Goal: Task Accomplishment & Management: Manage account settings

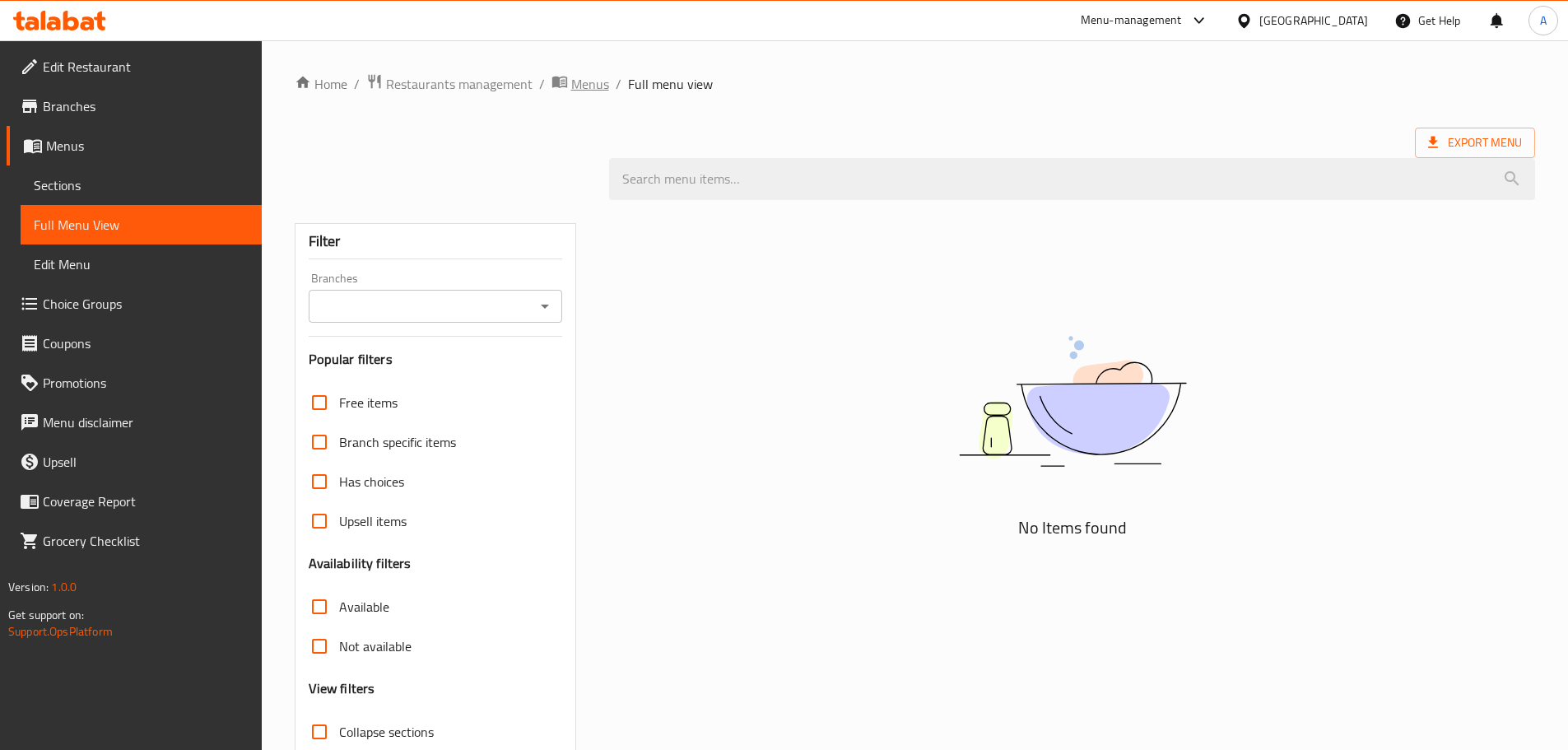
click at [602, 94] on span "Menus" at bounding box center [590, 84] width 38 height 20
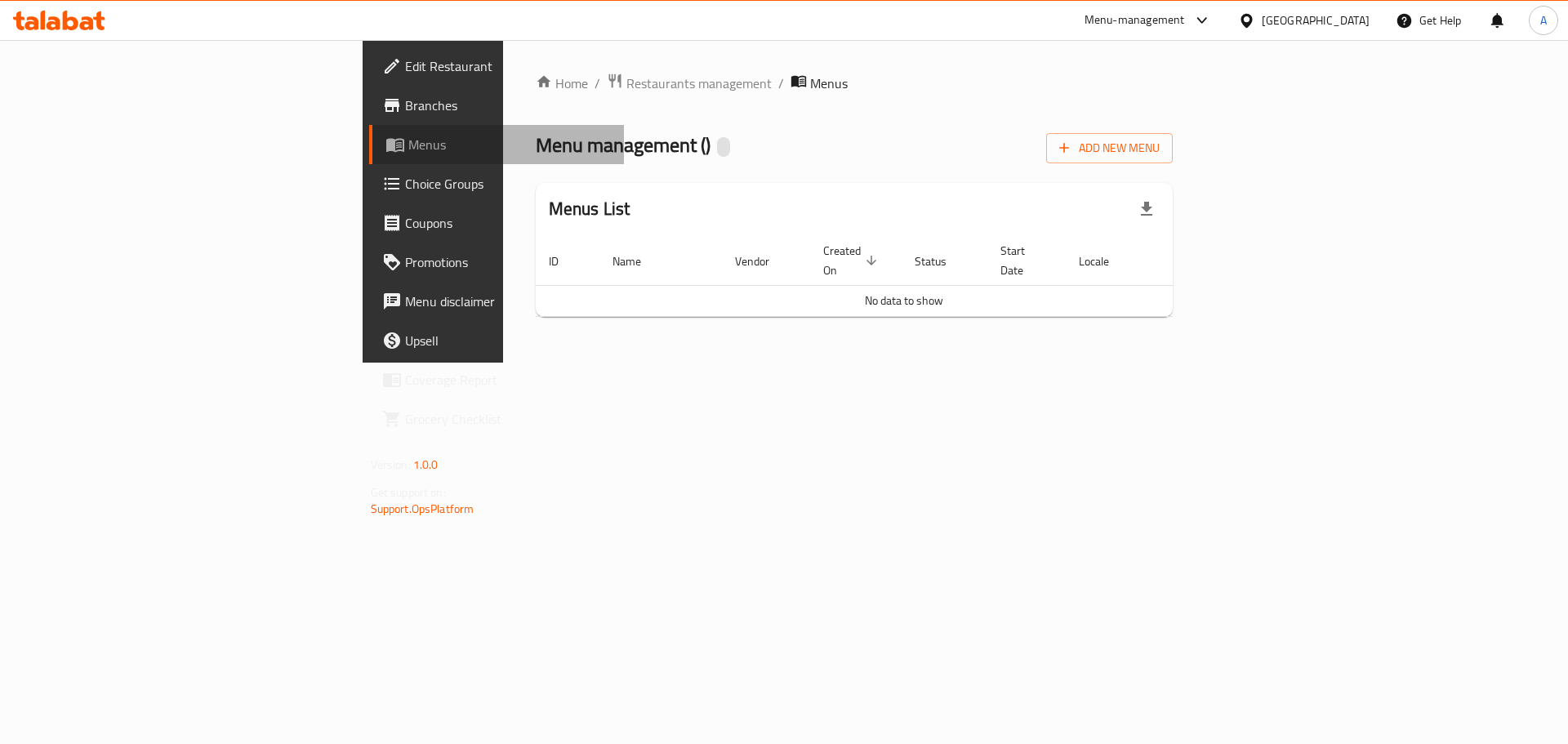
click at [408, 147] on span "Menus" at bounding box center [510, 144] width 204 height 20
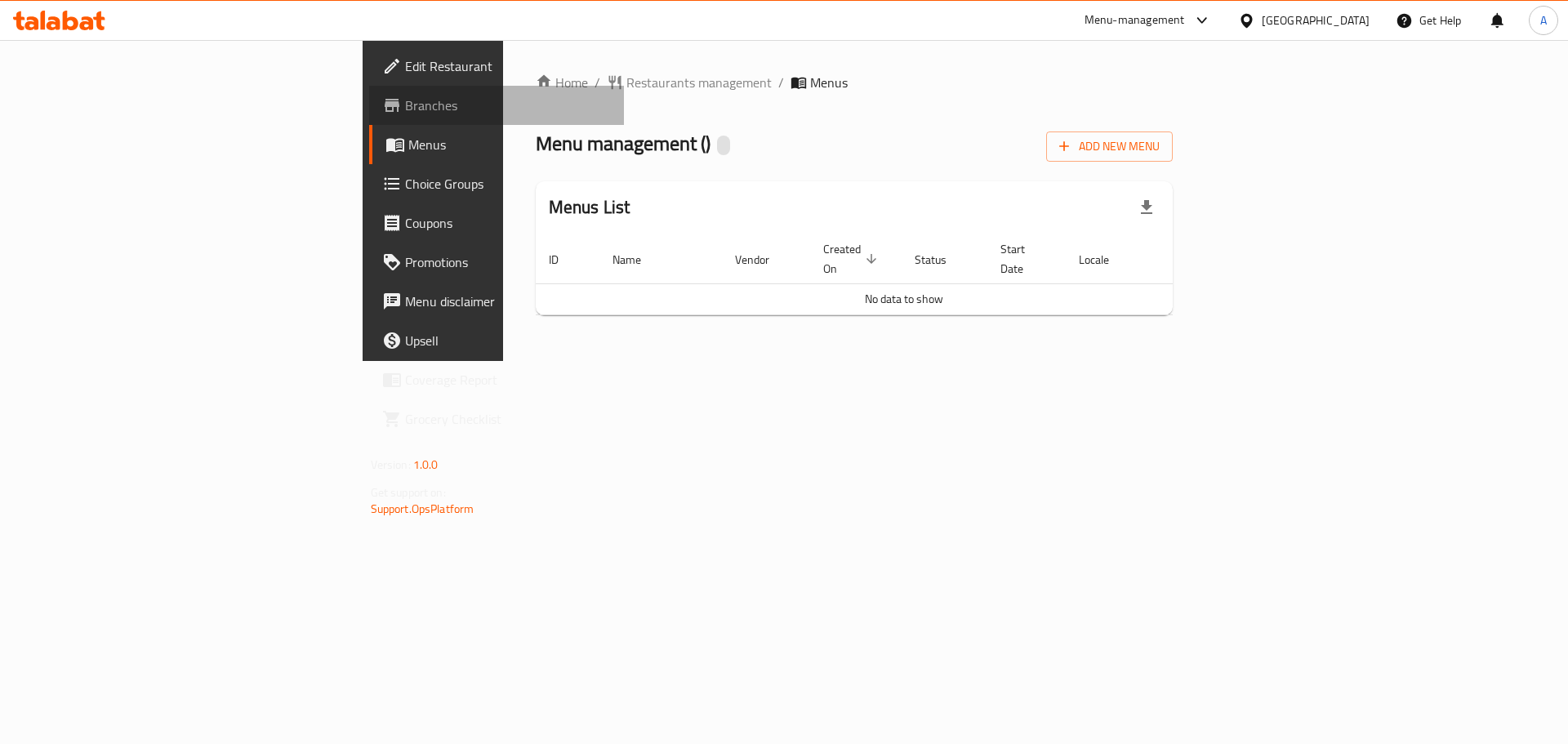
click at [405, 106] on span "Branches" at bounding box center [508, 106] width 207 height 20
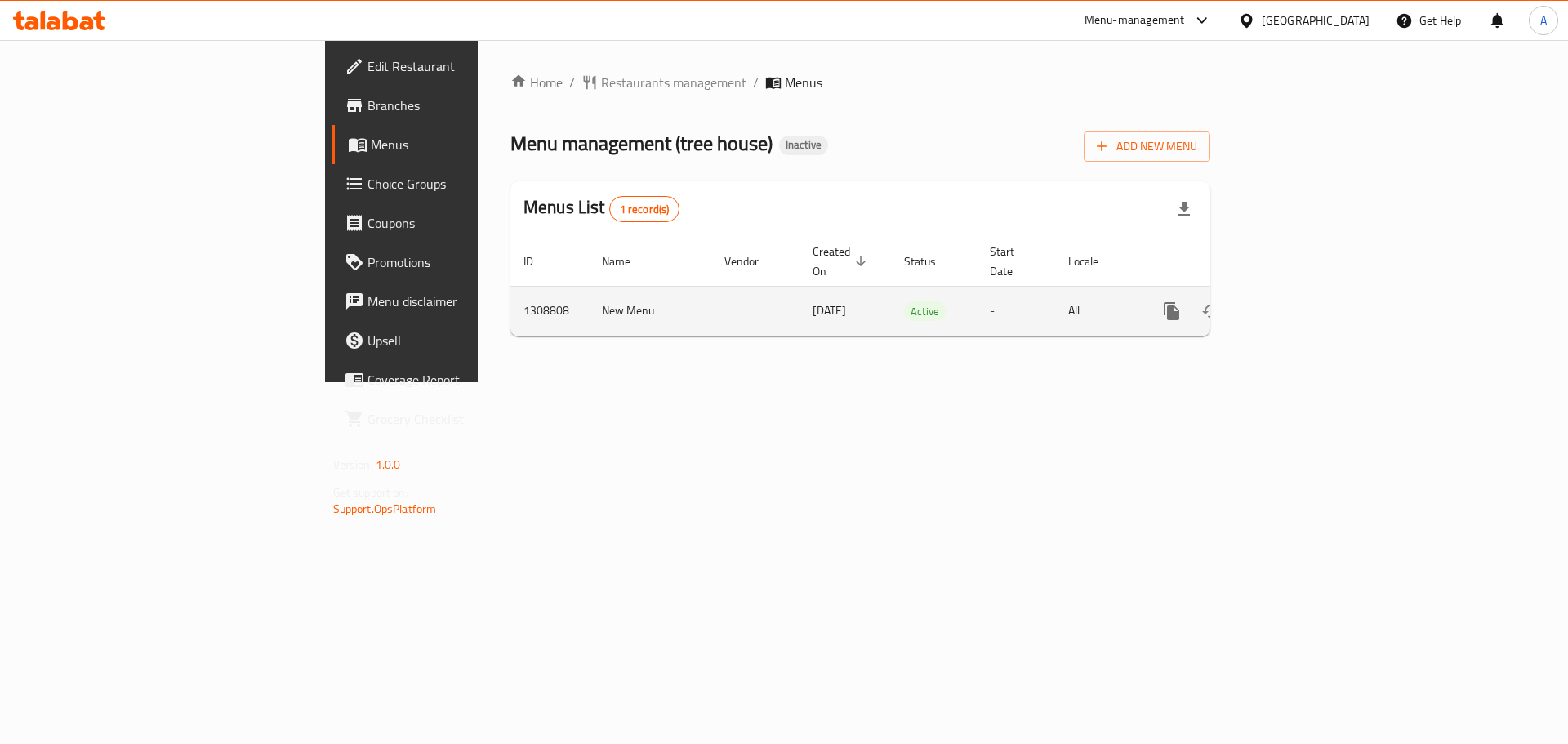
click at [1299, 301] on icon "enhanced table" at bounding box center [1290, 311] width 20 height 20
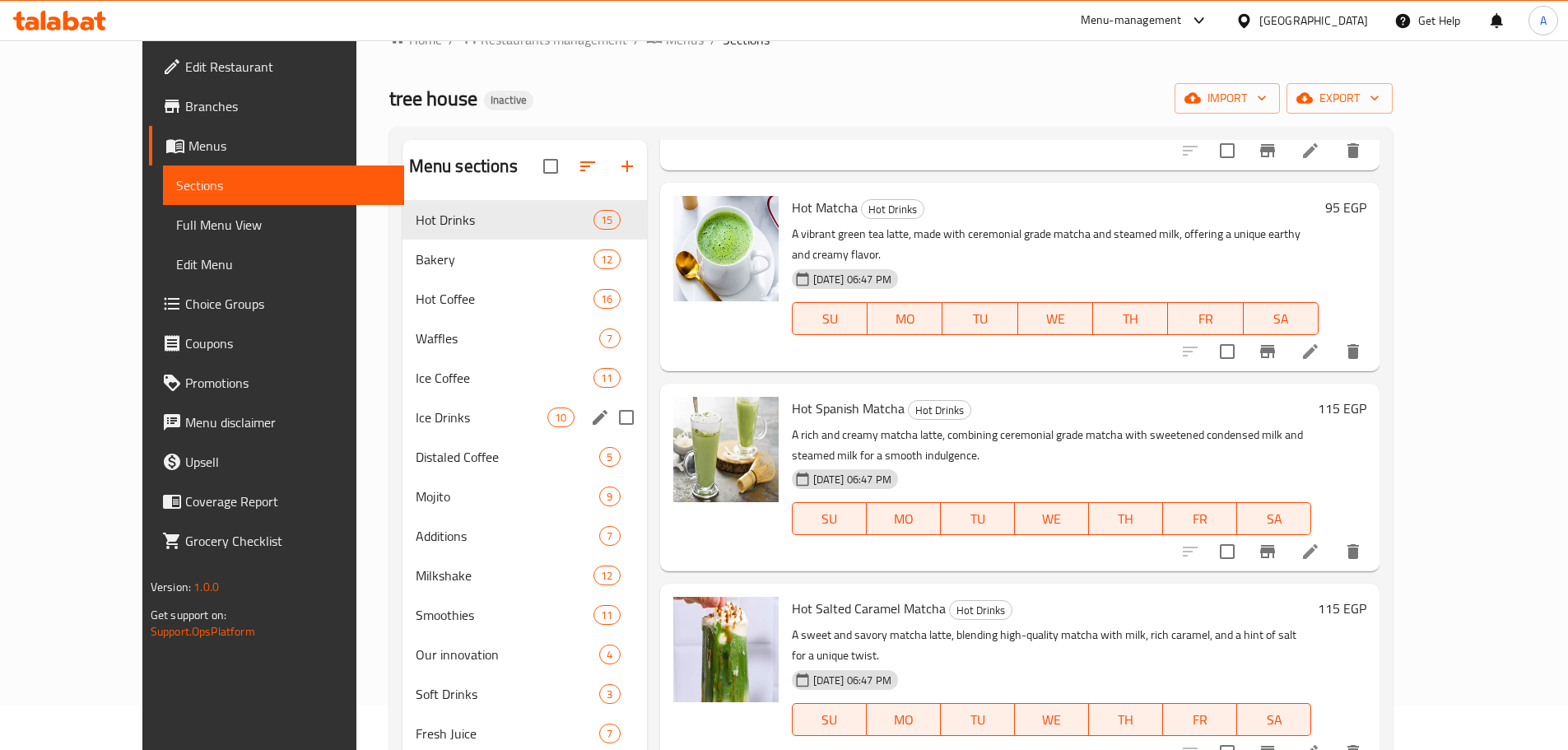
scroll to position [83, 0]
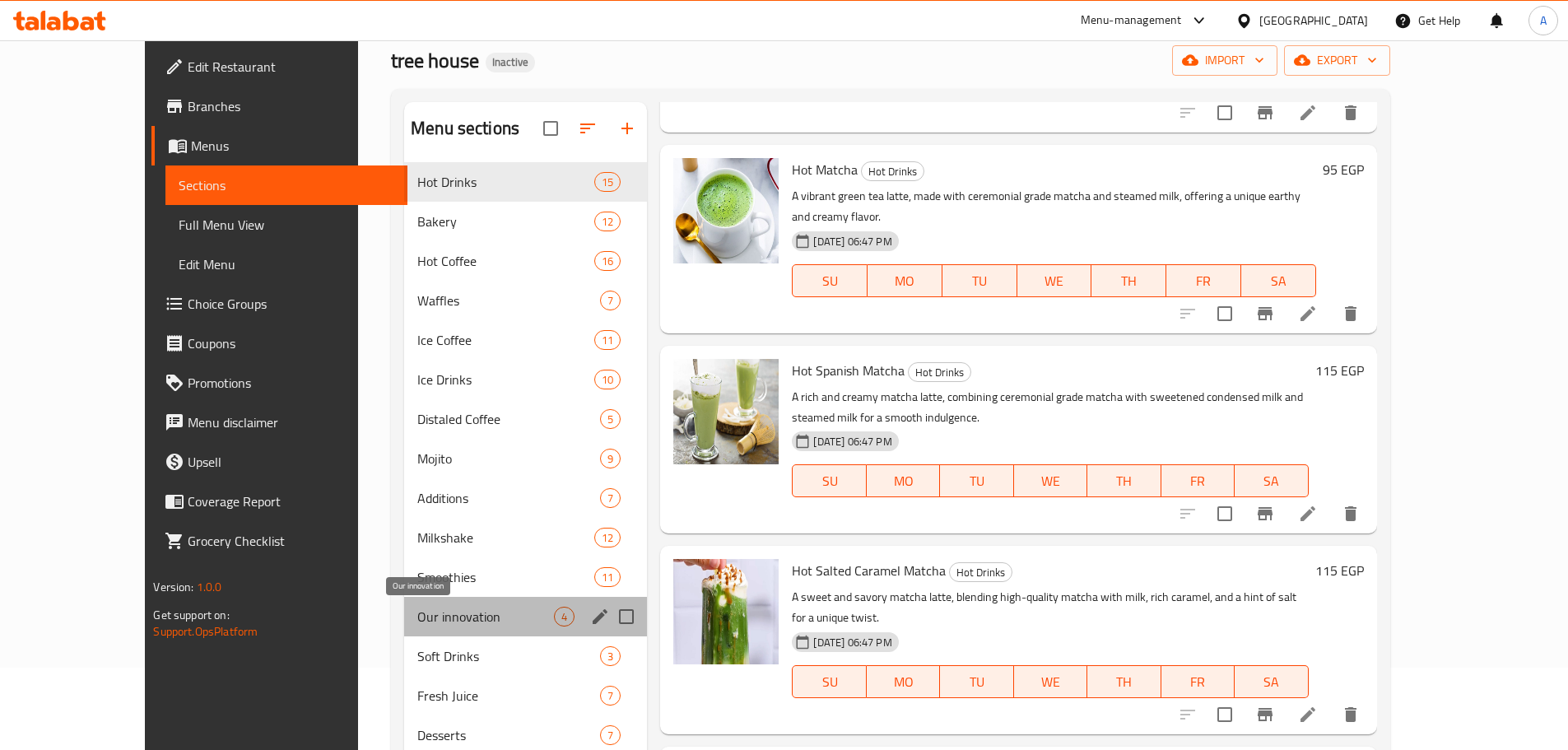
click at [419, 623] on span "Our innovation" at bounding box center [485, 617] width 136 height 20
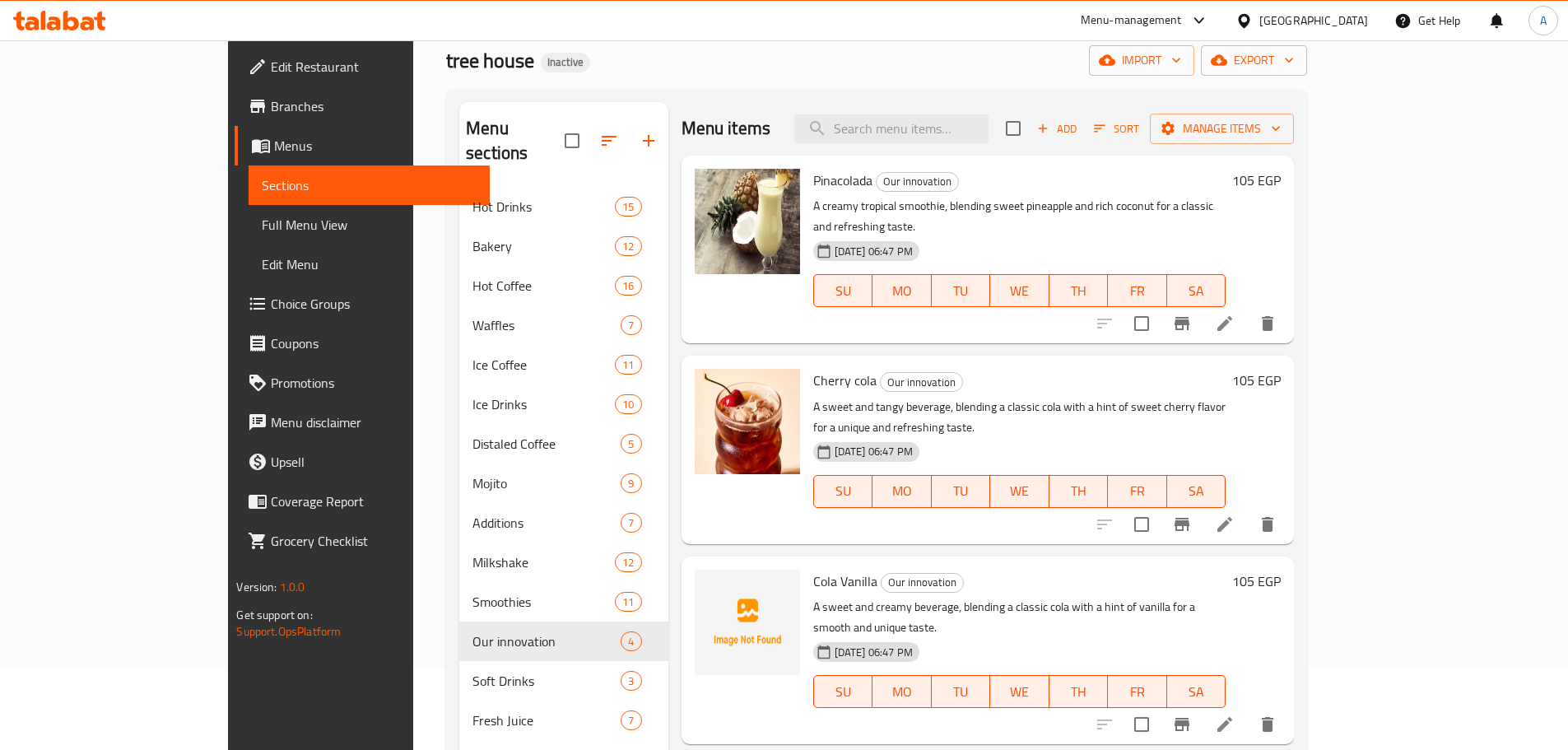
scroll to position [230, 0]
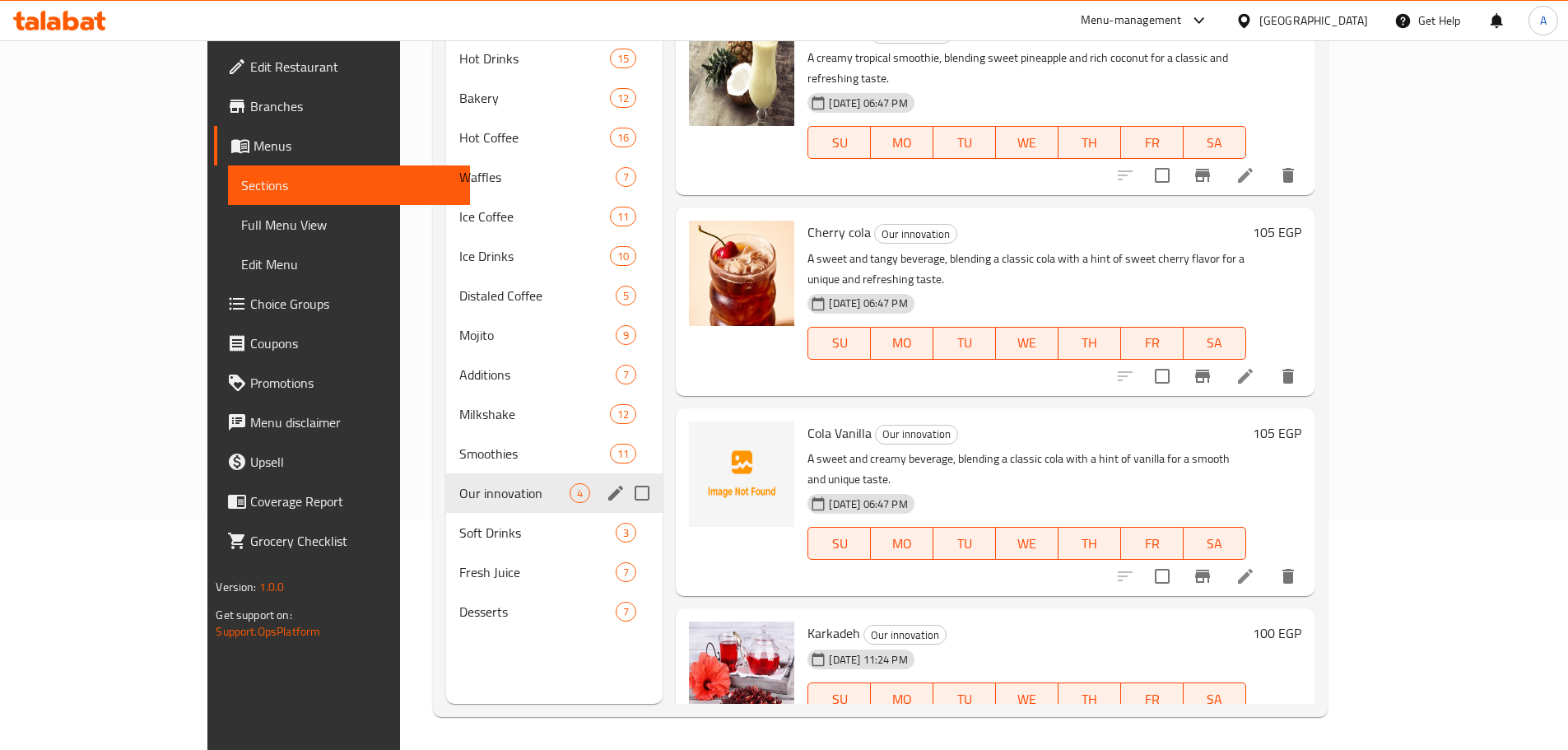
click at [606, 483] on icon "edit" at bounding box center [616, 493] width 20 height 20
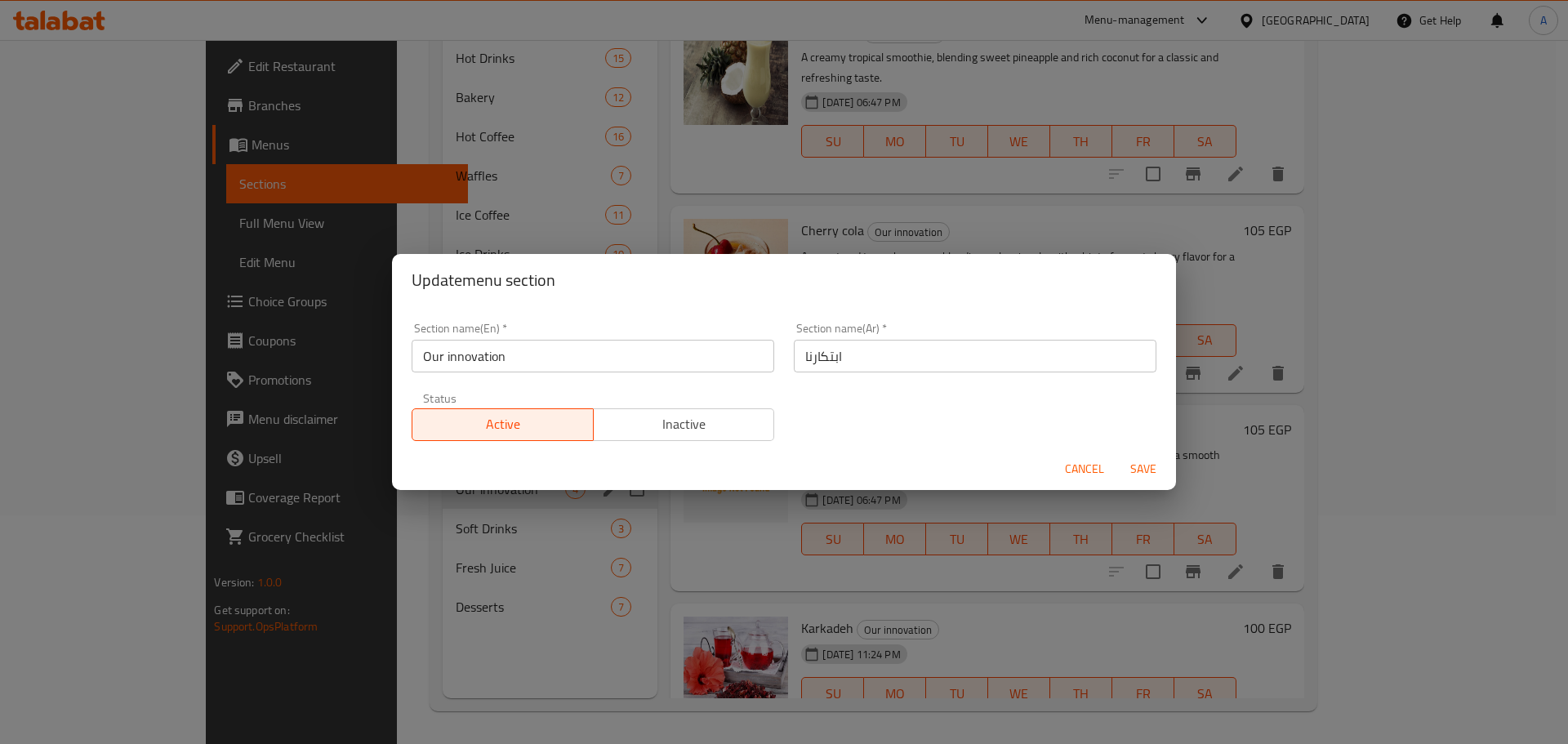
click at [911, 363] on input "ابتكارنا" at bounding box center [975, 356] width 363 height 33
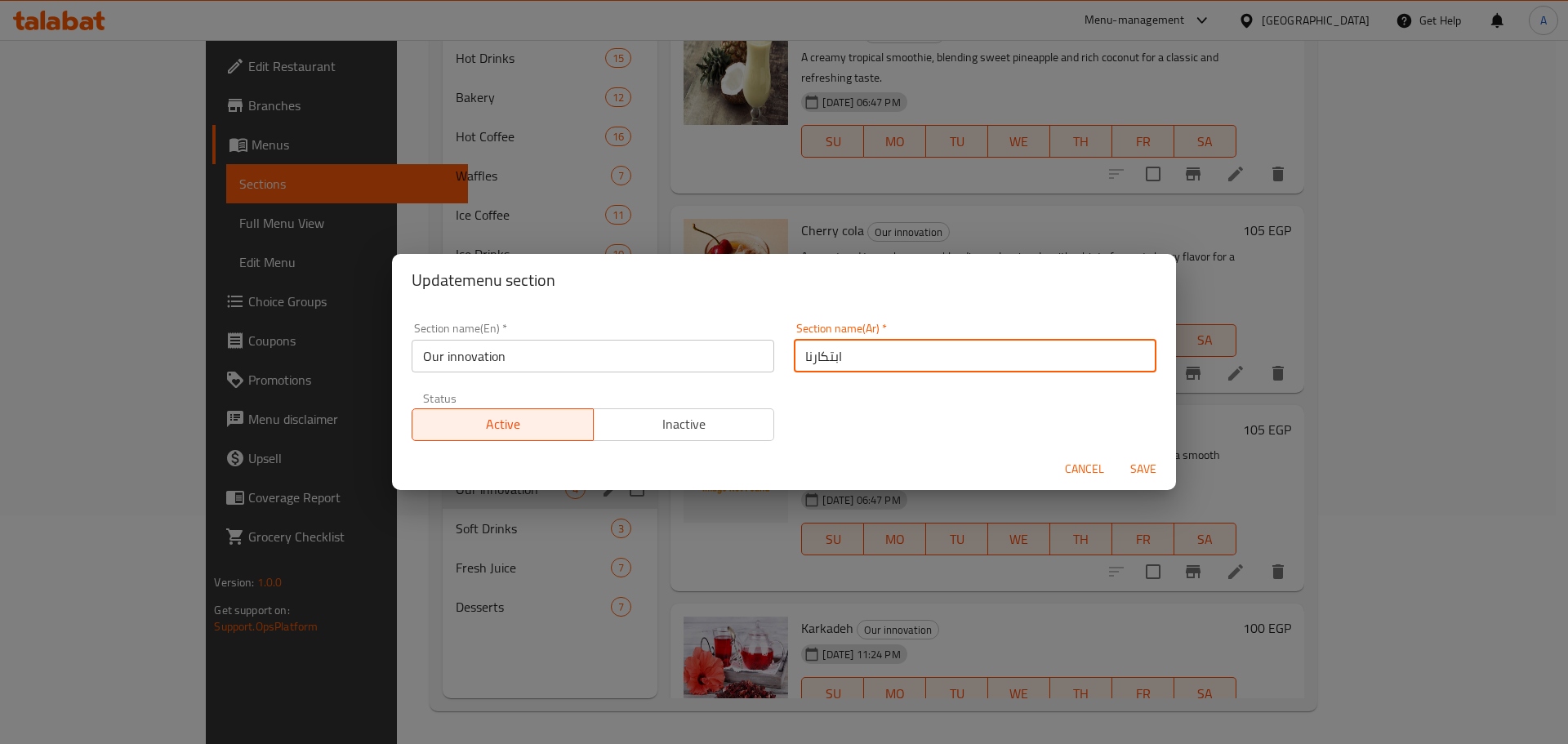
click at [911, 363] on input "ابتكارنا" at bounding box center [975, 356] width 363 height 33
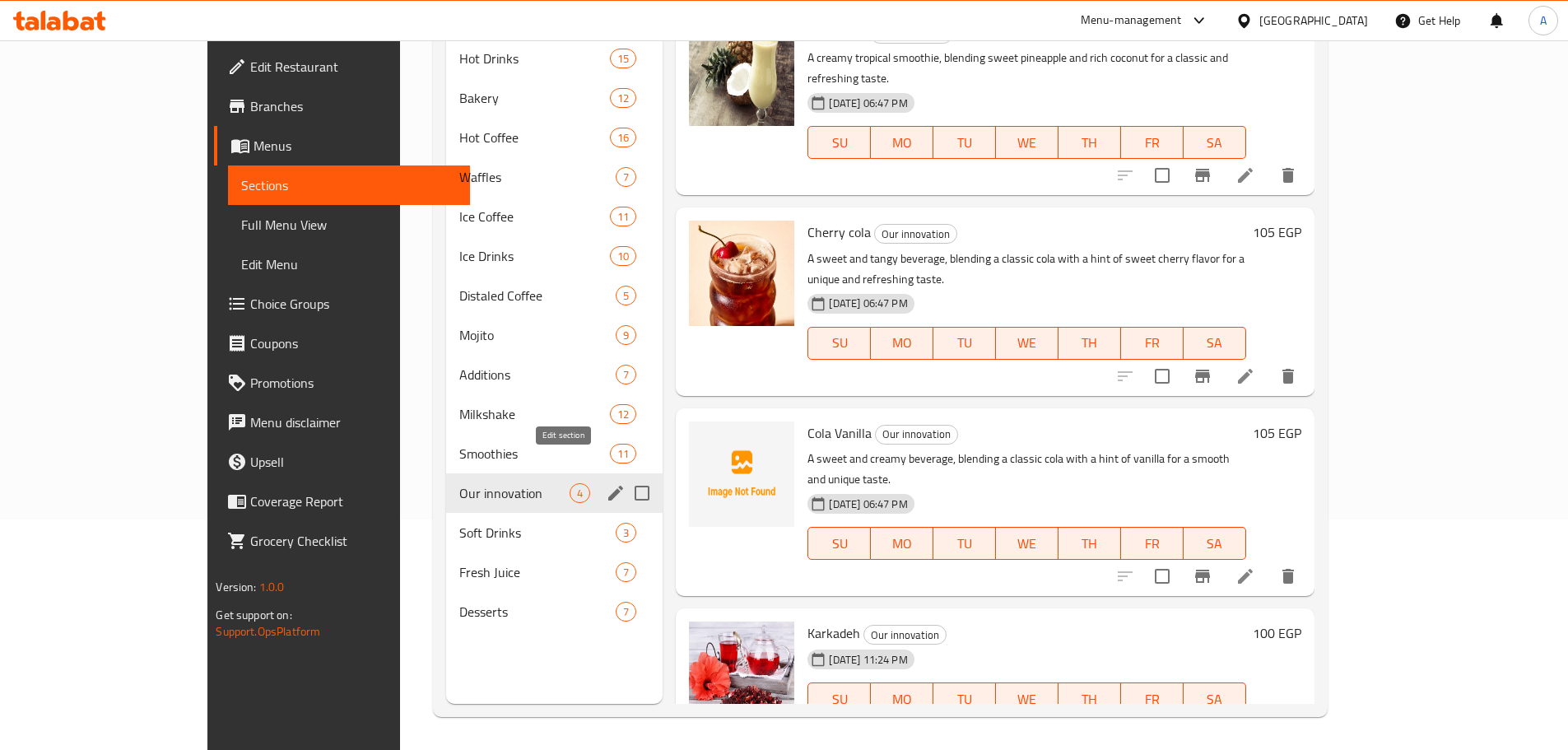
click at [609, 485] on icon "edit" at bounding box center [616, 492] width 15 height 15
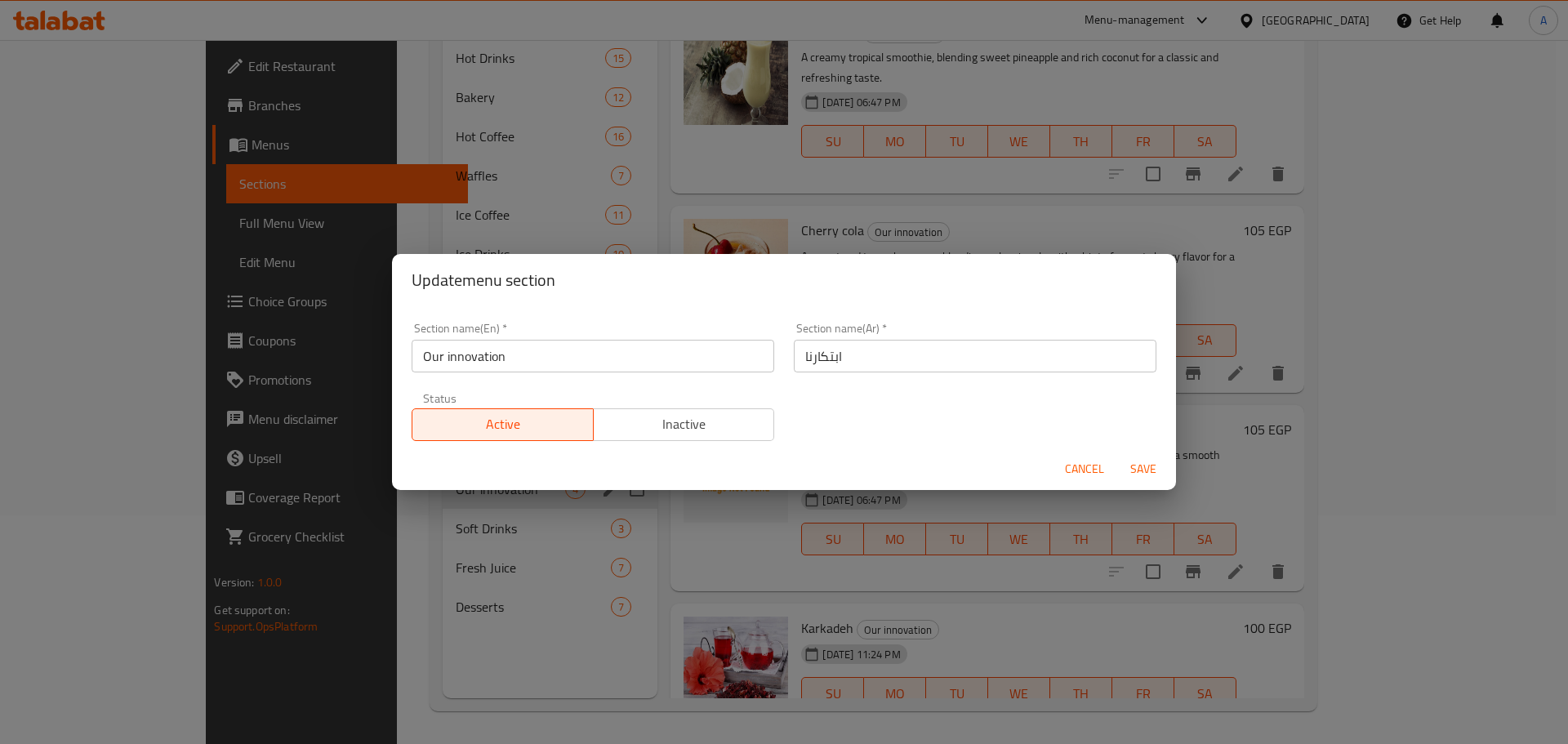
click at [671, 348] on input "Our innovation" at bounding box center [592, 356] width 363 height 33
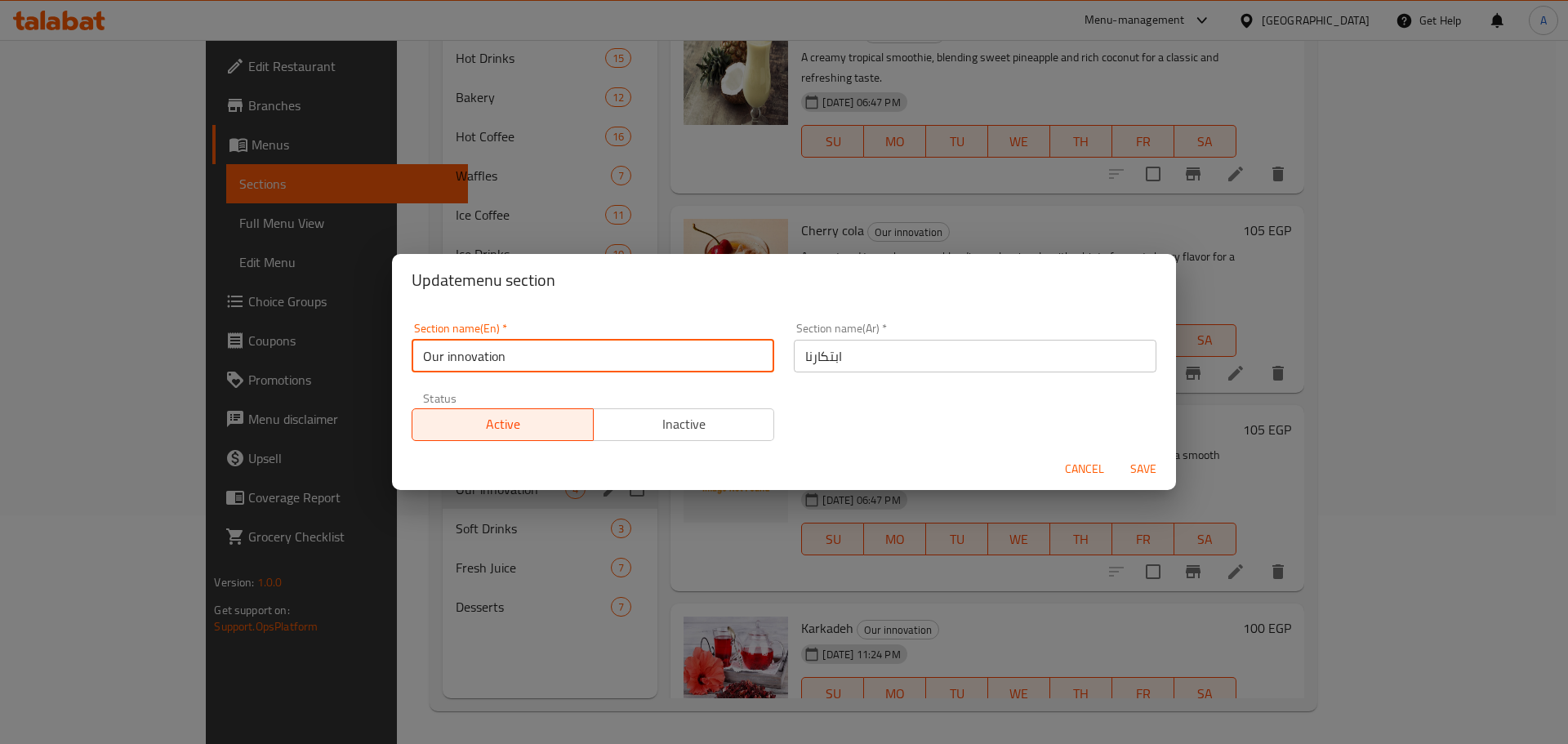
drag, startPoint x: 671, startPoint y: 348, endPoint x: 1007, endPoint y: 451, distance: 351.4
click at [686, 350] on input "Our innovation" at bounding box center [592, 356] width 363 height 33
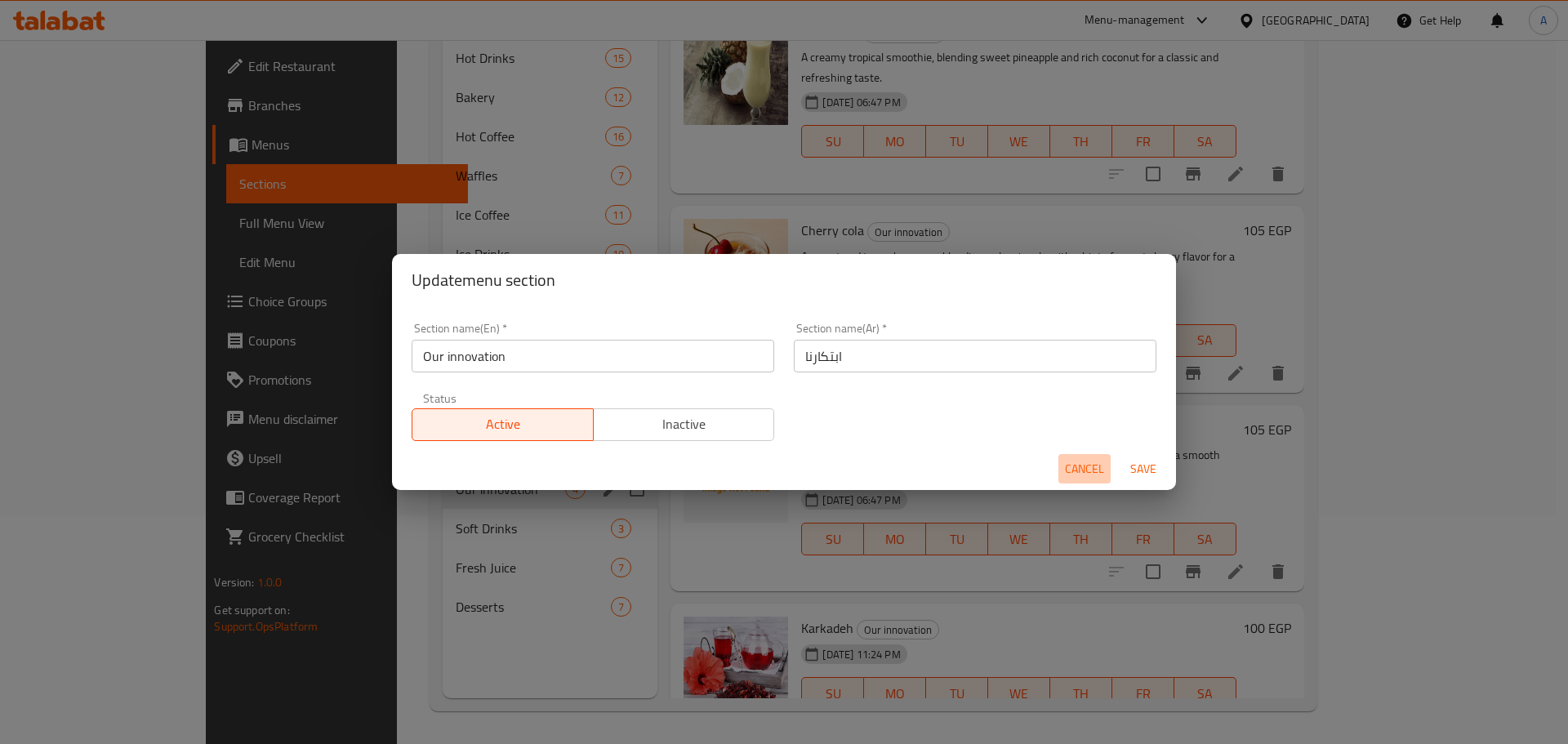
click at [1075, 462] on span "Cancel" at bounding box center [1085, 468] width 40 height 21
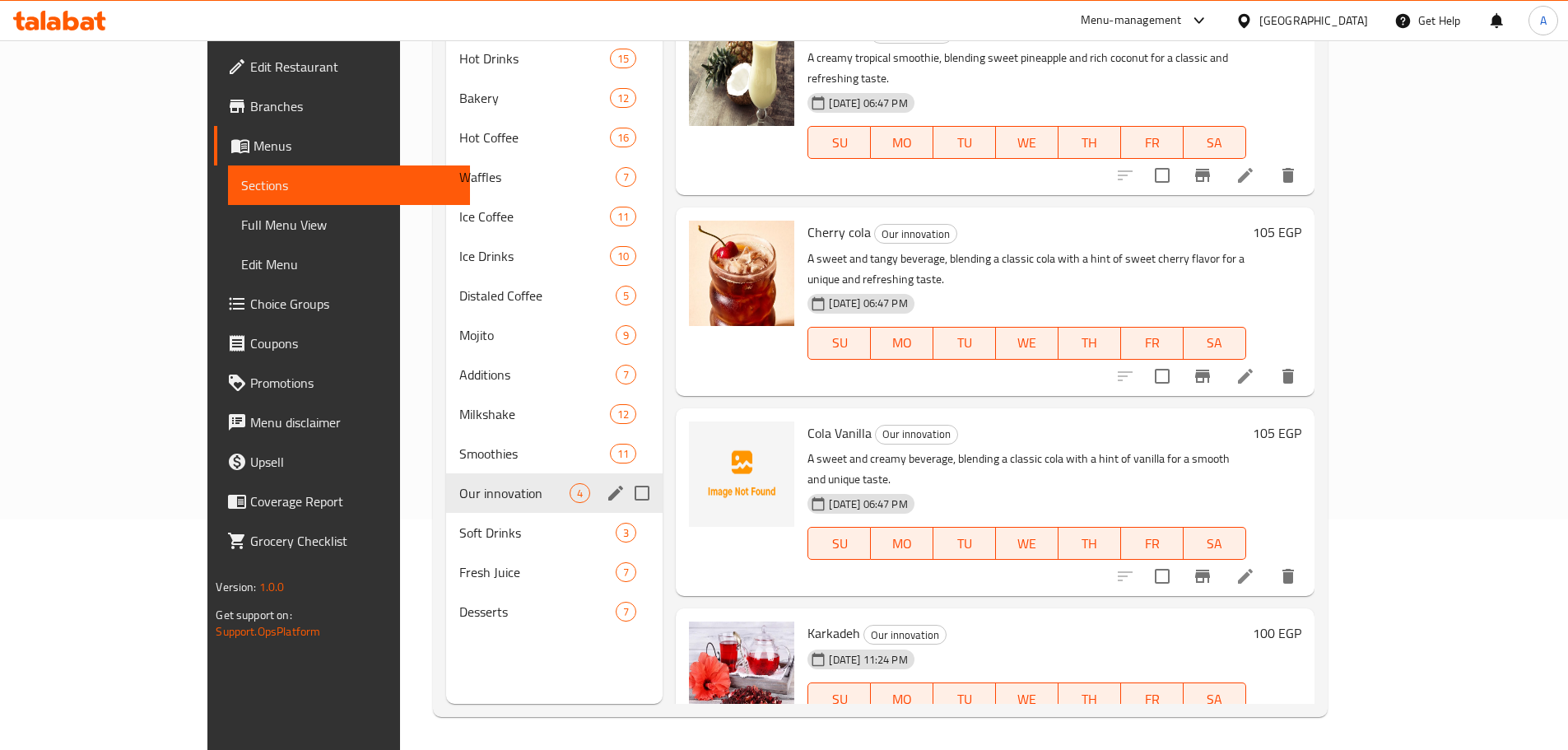
click at [807, 621] on span "Karkadeh" at bounding box center [833, 632] width 53 height 25
click at [1268, 717] on li at bounding box center [1245, 732] width 46 height 30
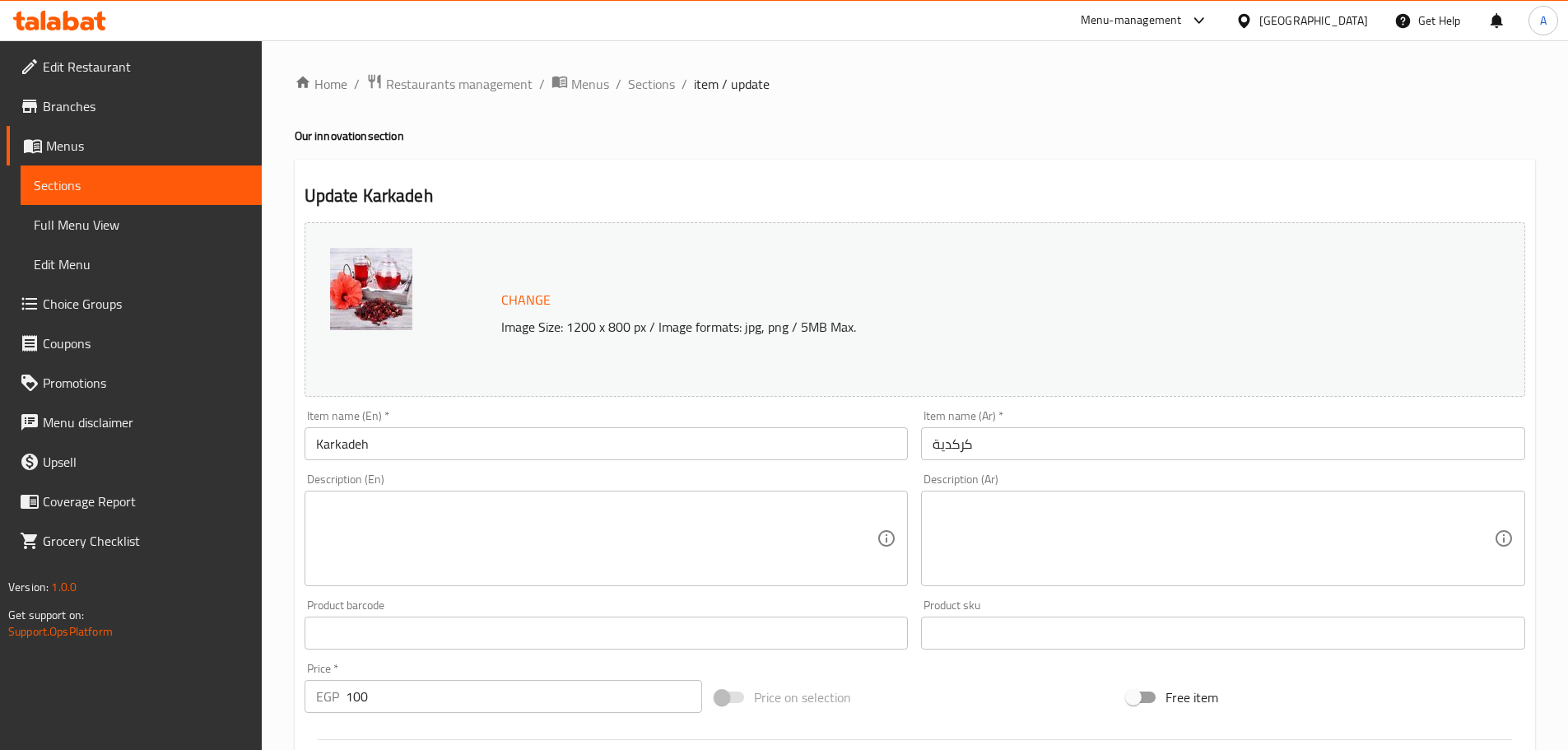
click at [517, 430] on input "Karkadeh" at bounding box center [607, 443] width 604 height 33
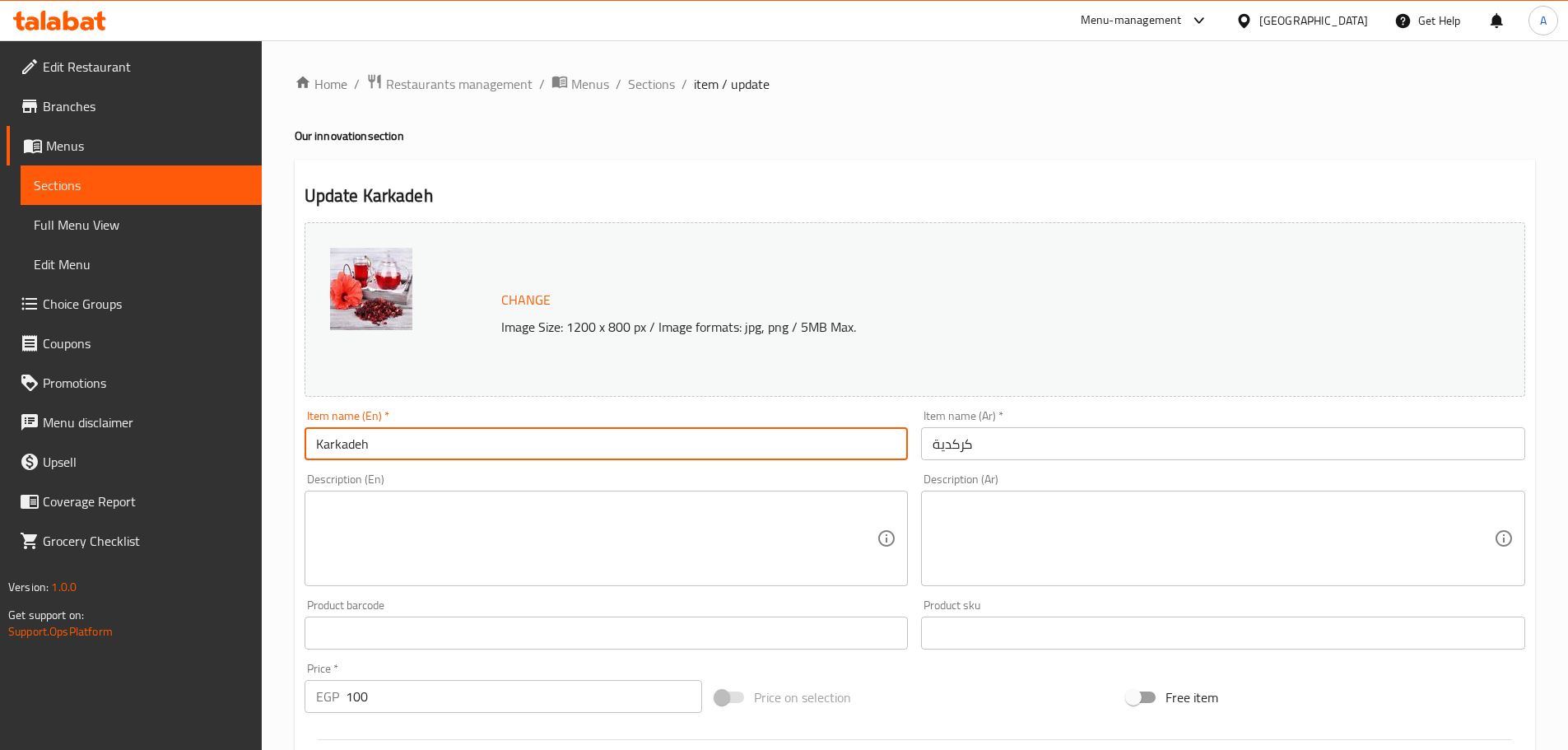
paste input "Our innovation"
type input "Karkadeh Our innovation"
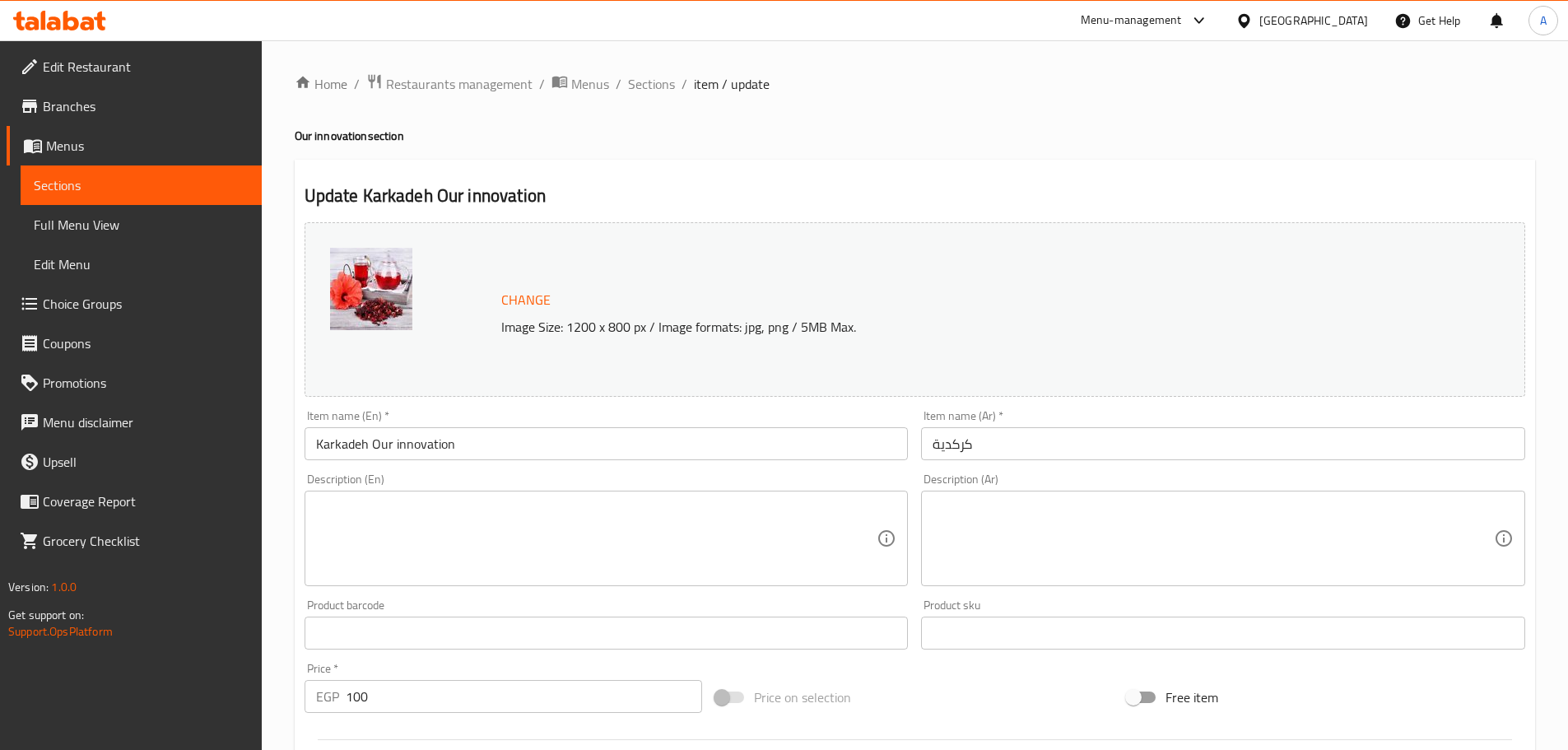
drag, startPoint x: 707, startPoint y: 444, endPoint x: 655, endPoint y: 438, distance: 52.3
click at [707, 444] on input "Karkadeh Our innovation" at bounding box center [607, 443] width 604 height 33
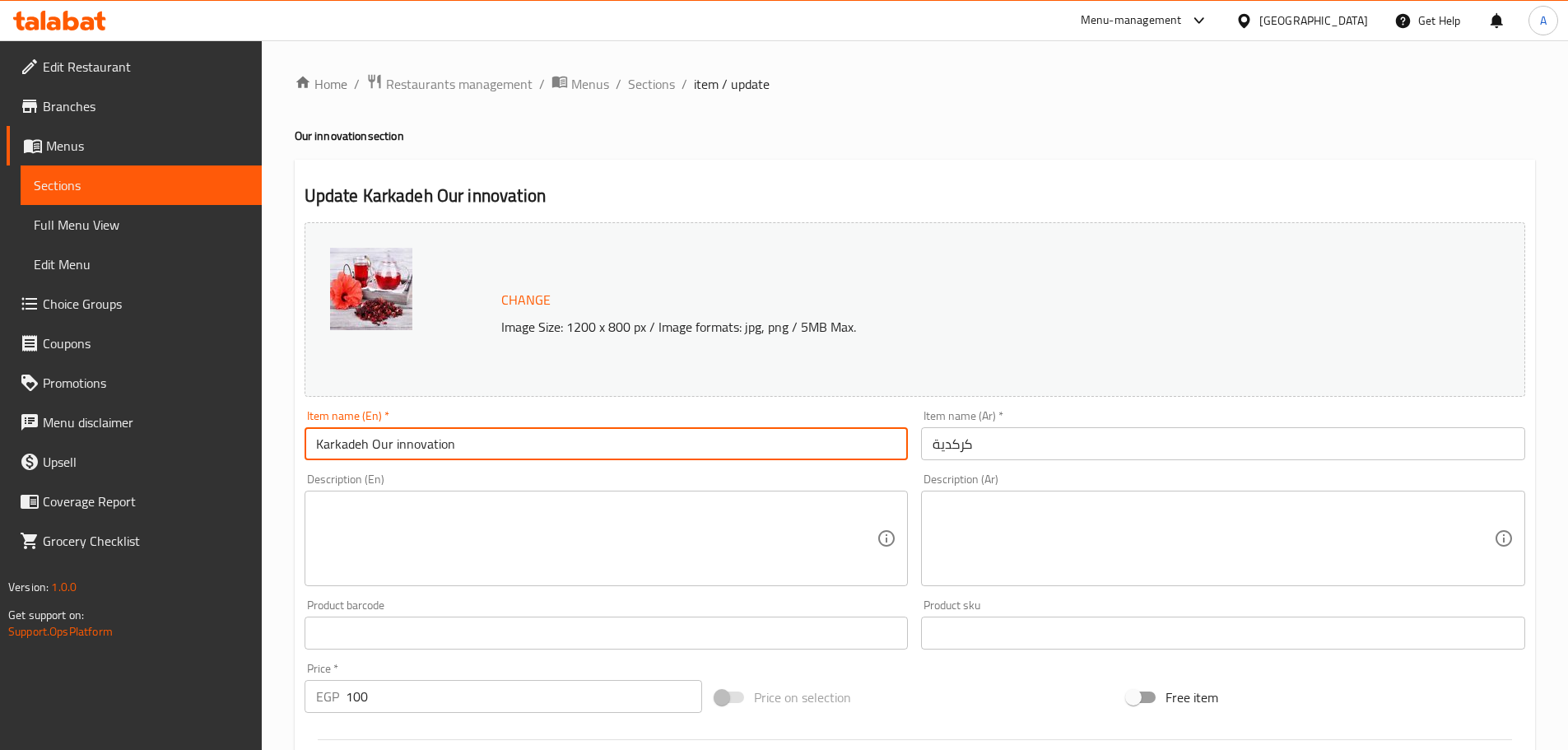
click at [991, 448] on input "كركدية" at bounding box center [1222, 443] width 604 height 33
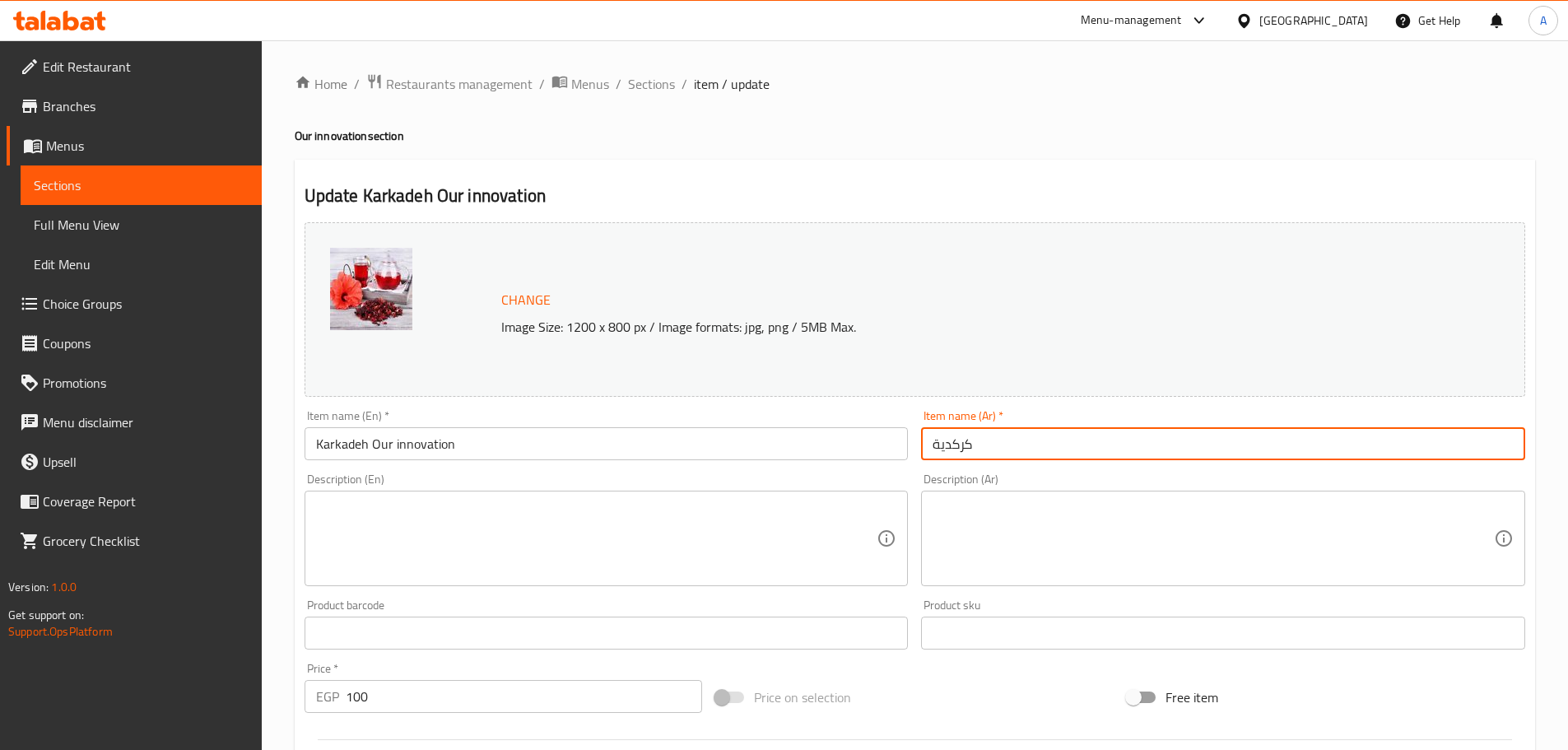
paste input "ابتكارنا"
type input "كركدية ابتكارنا"
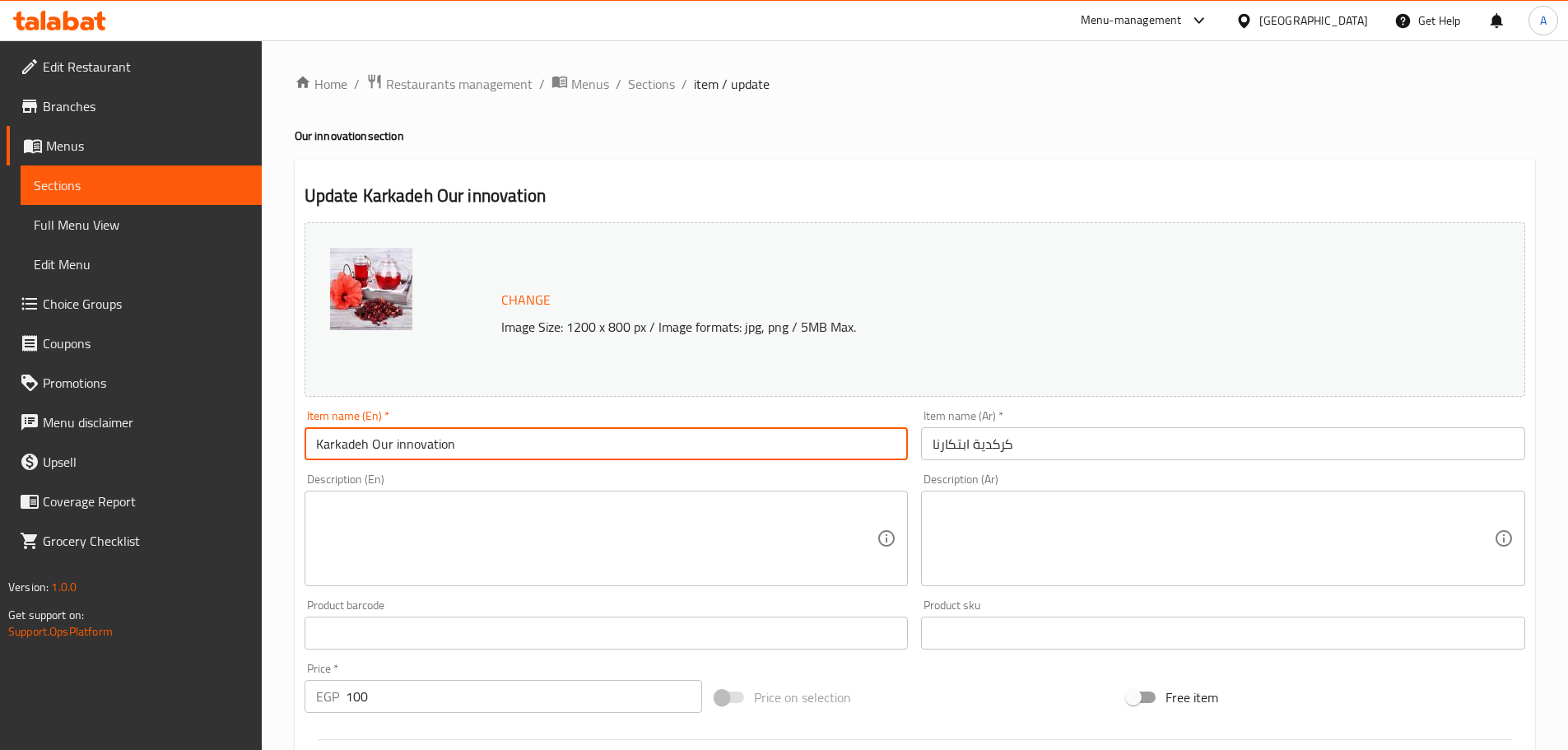
drag, startPoint x: 429, startPoint y: 447, endPoint x: 370, endPoint y: 440, distance: 59.4
click at [370, 440] on input "Karkadeh Our innovation" at bounding box center [607, 443] width 604 height 33
paste input "Our innovation"
type input "Our innovation Karkadeh"
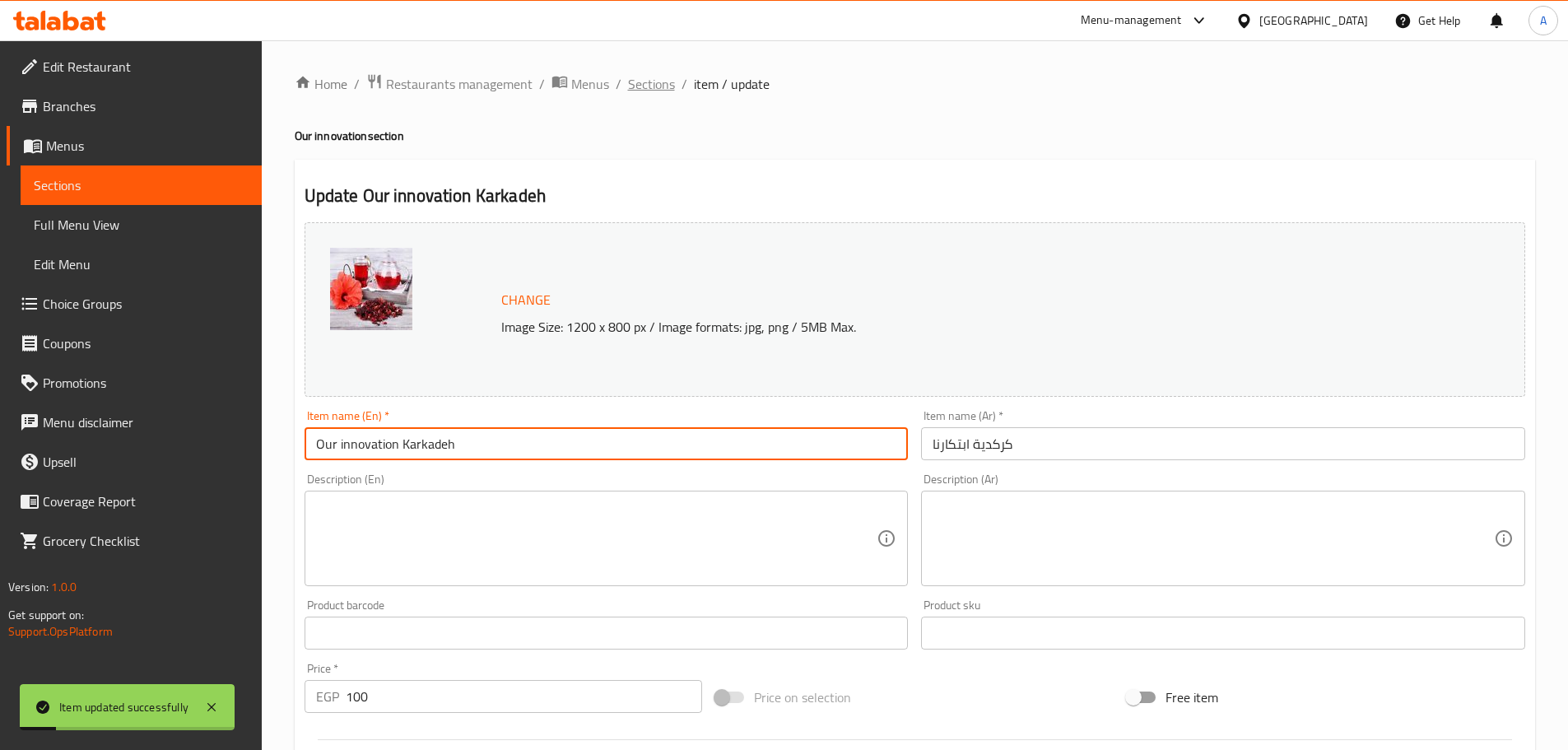
click at [656, 94] on span "Sections" at bounding box center [651, 84] width 47 height 20
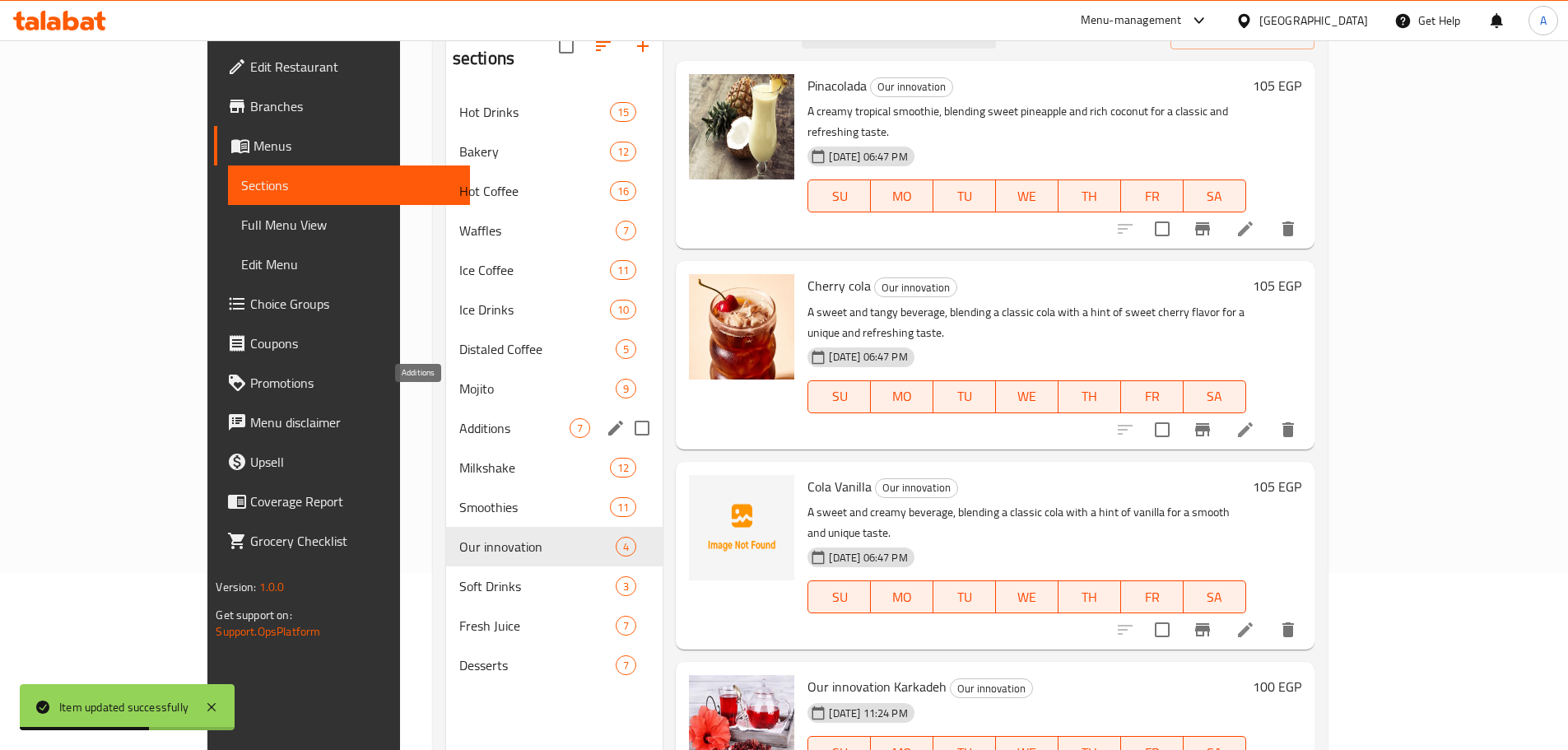
scroll to position [148, 0]
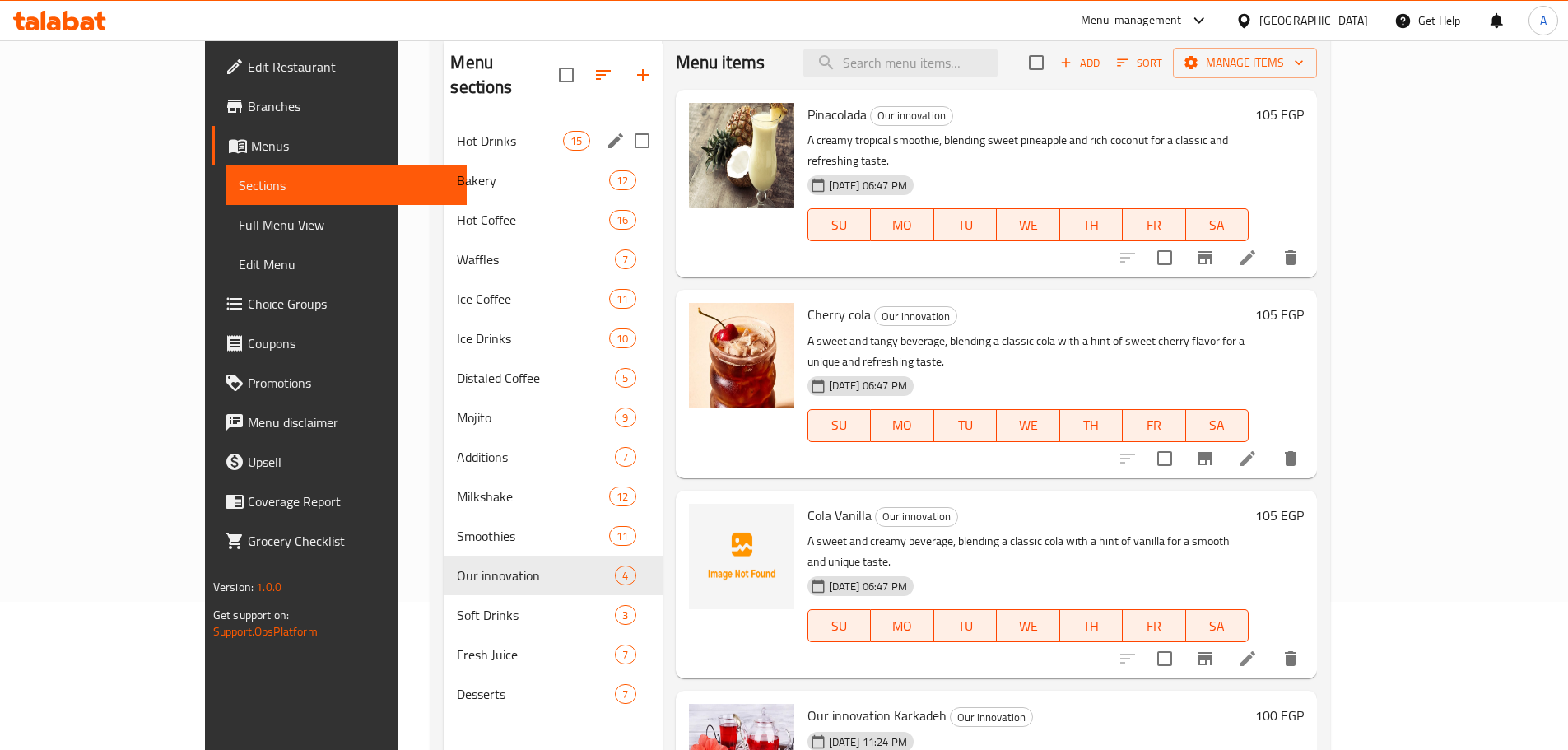
click at [457, 130] on span "Hot Drinks" at bounding box center [510, 140] width 107 height 20
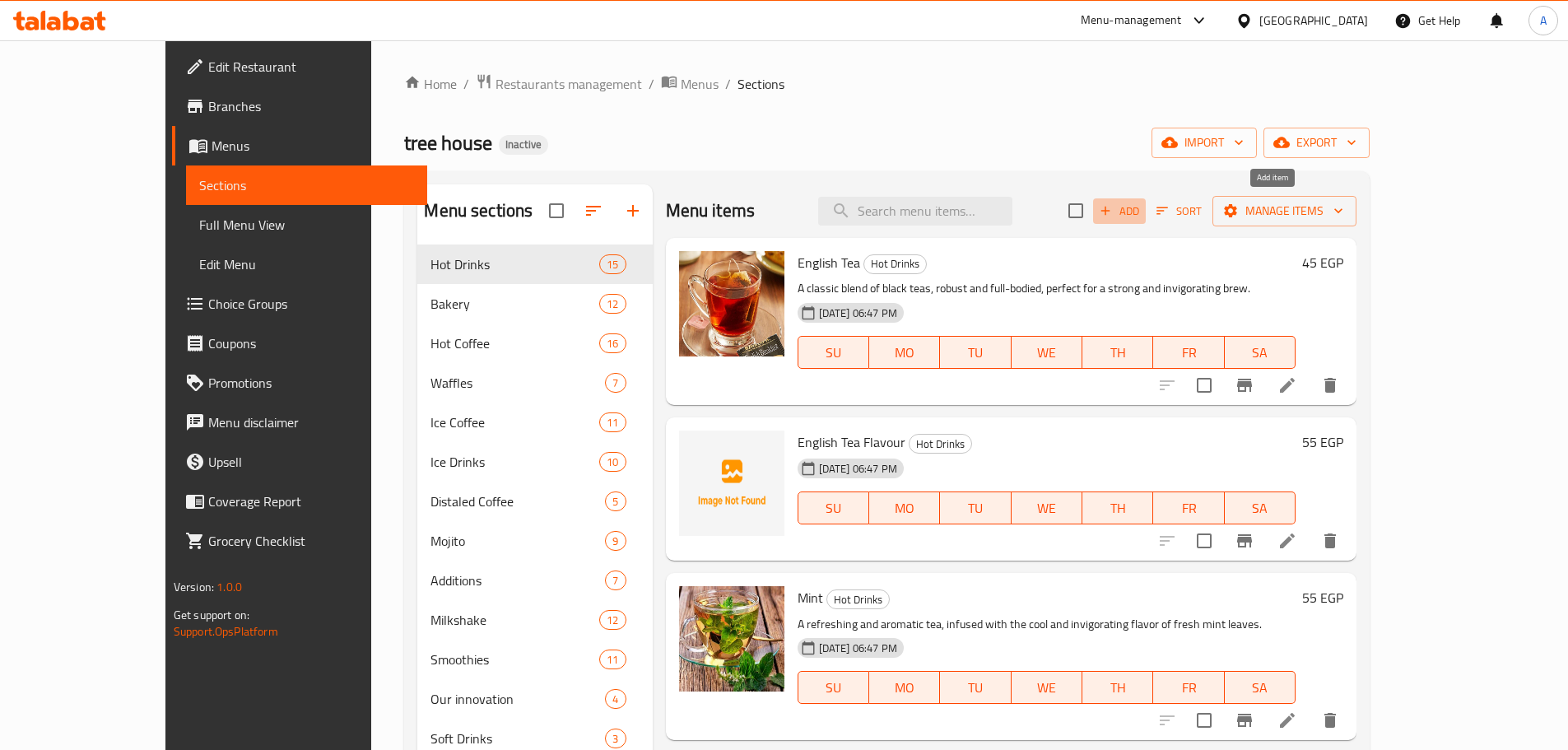
click at [1110, 210] on icon "button" at bounding box center [1105, 210] width 9 height 9
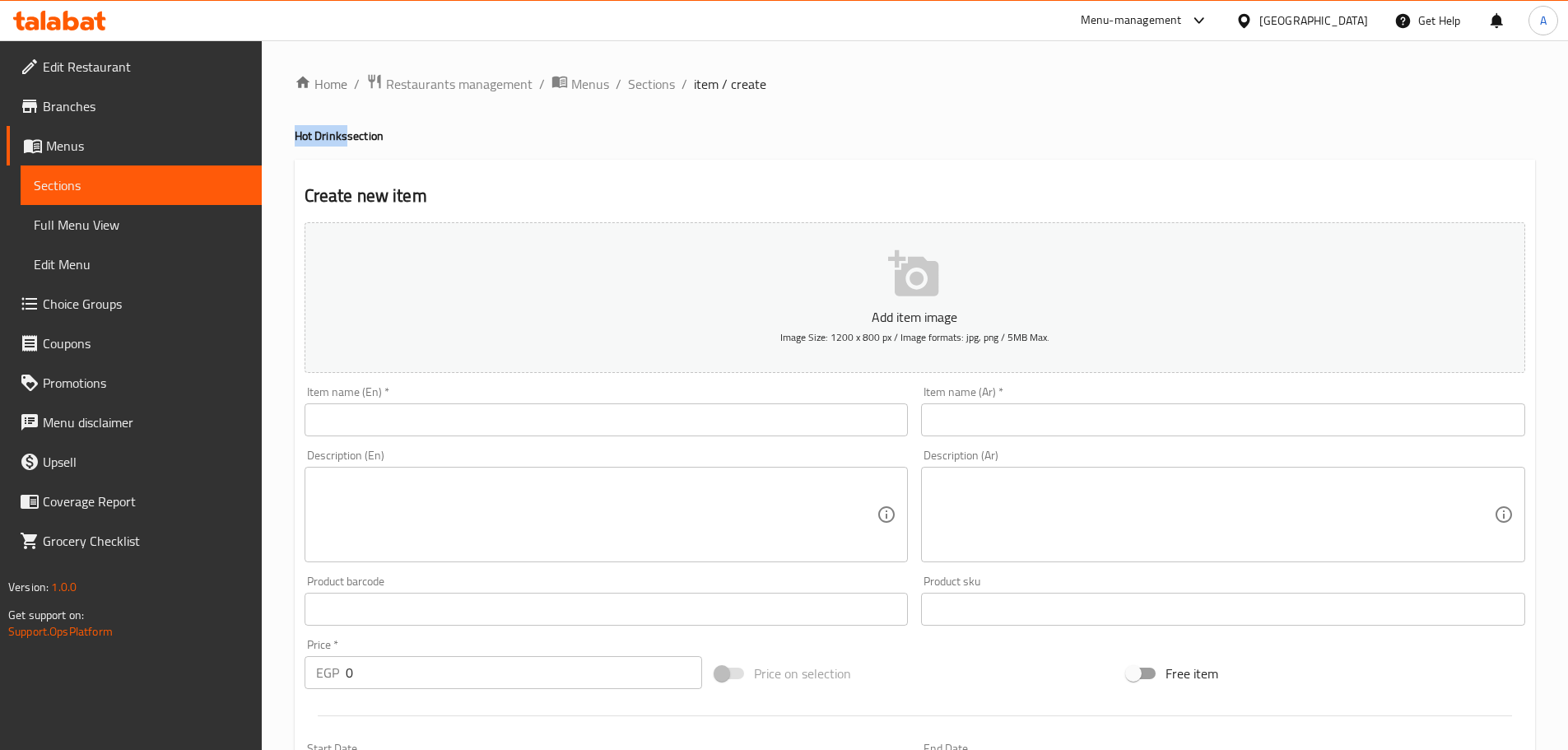
drag, startPoint x: 313, startPoint y: 133, endPoint x: 348, endPoint y: 133, distance: 35.0
click at [348, 133] on h4 "Hot Drinks section" at bounding box center [915, 135] width 1240 height 17
copy h4 "Hot Drinks"
click at [384, 422] on input "text" at bounding box center [607, 419] width 604 height 33
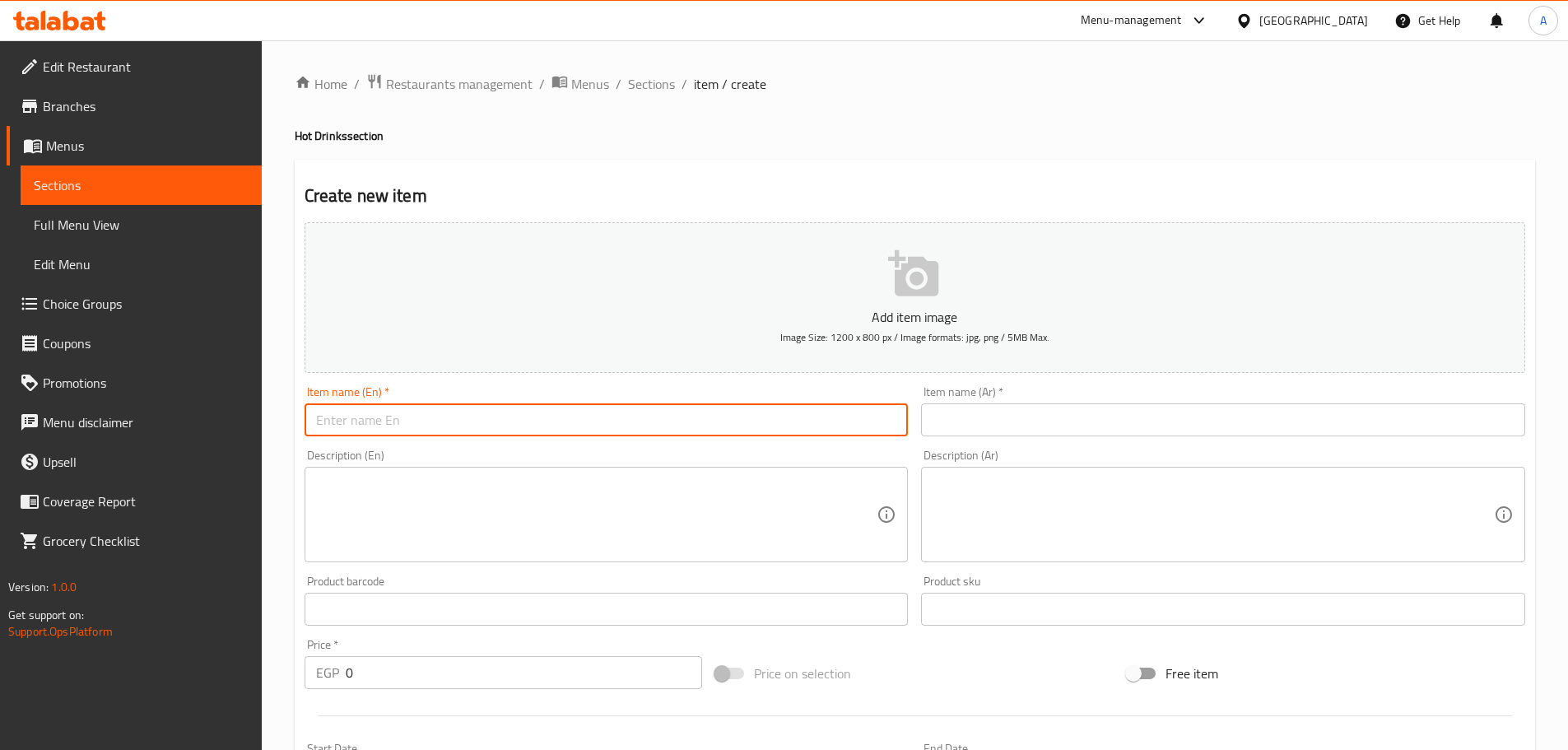
paste input "Hot Drinks"
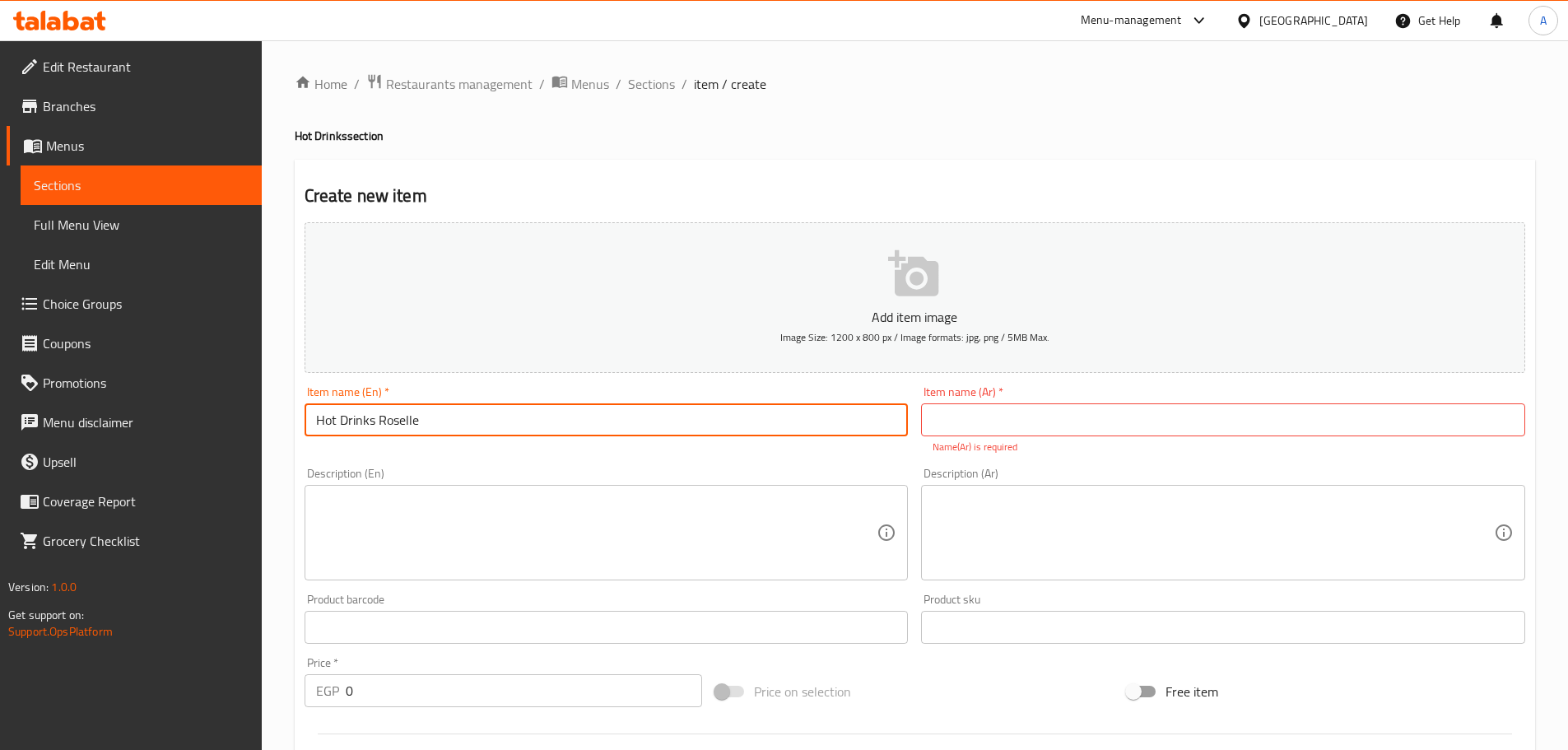
click at [377, 414] on input "Hot Drinks Roselle" at bounding box center [607, 419] width 604 height 33
type input "Hot Roselle"
click at [993, 430] on input "text" at bounding box center [1222, 419] width 604 height 33
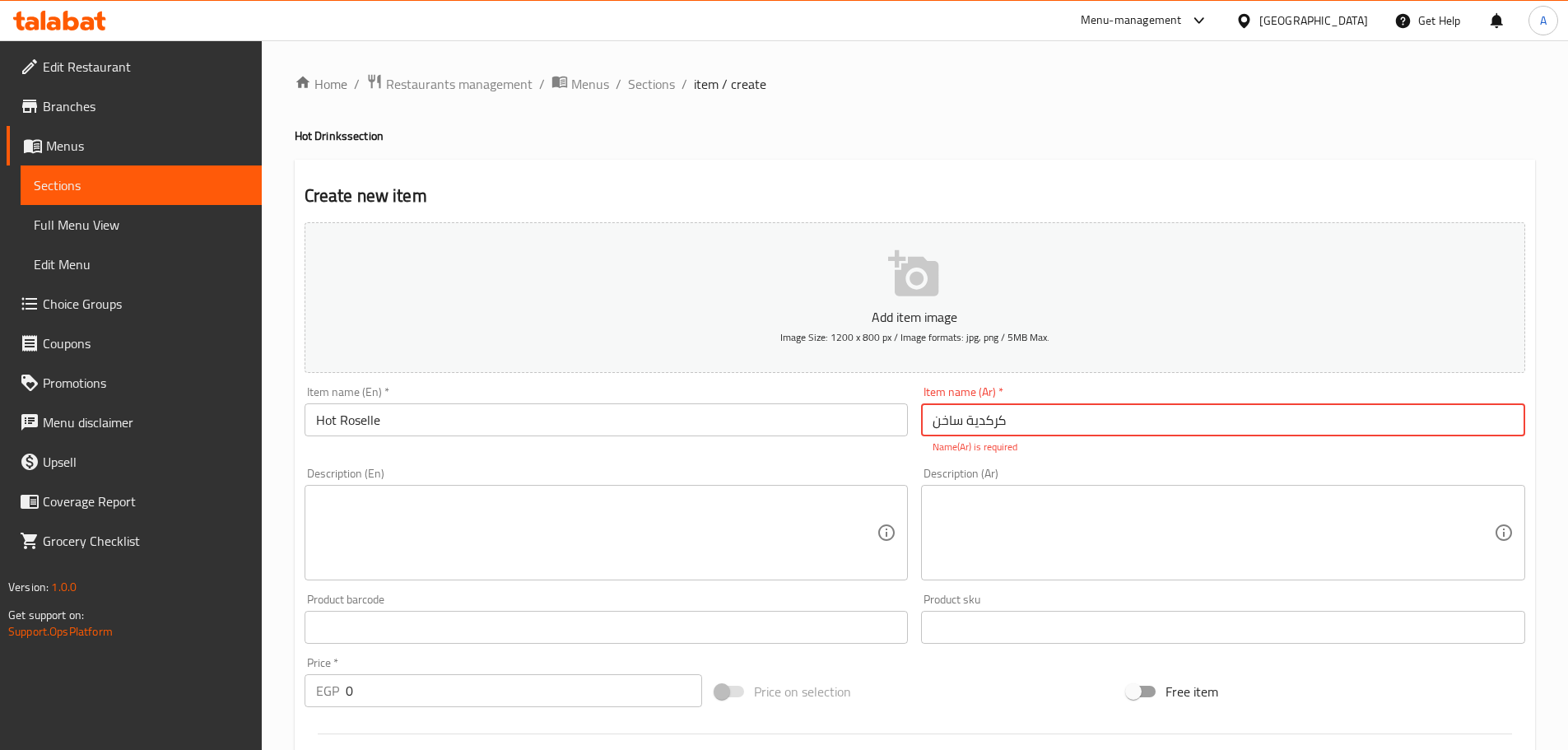
type input "كركدية ساخن"
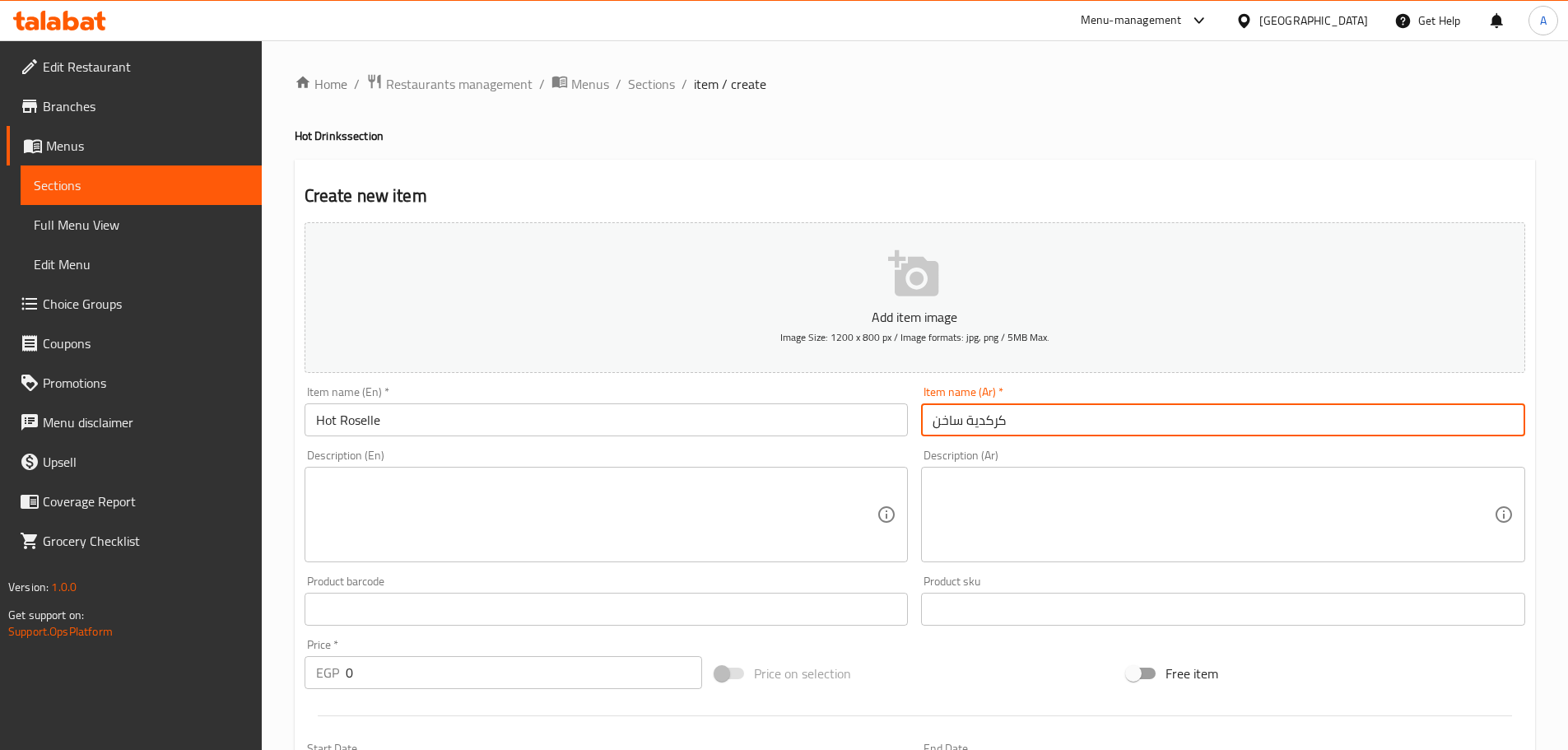
click at [381, 666] on input "0" at bounding box center [524, 671] width 358 height 33
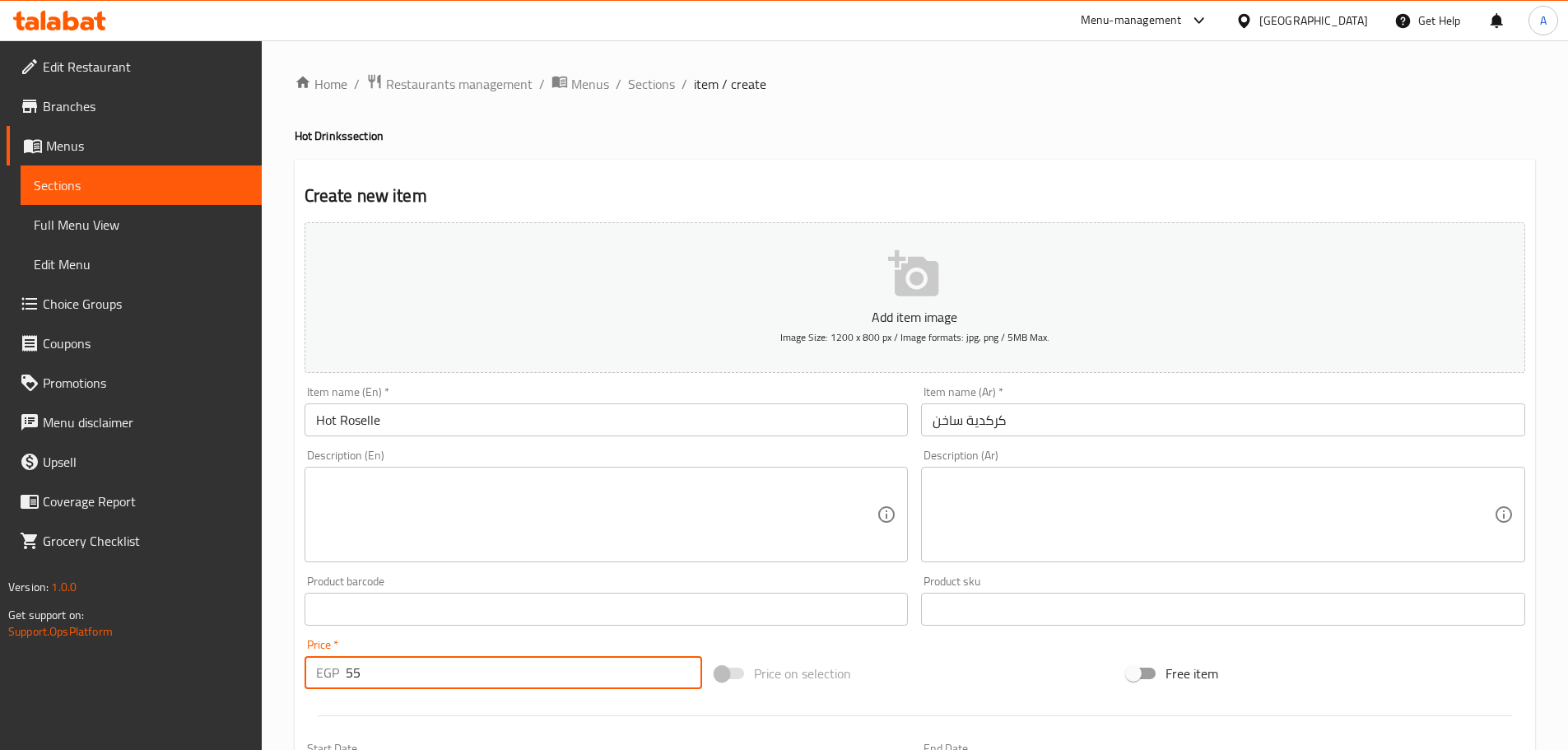
type input "55"
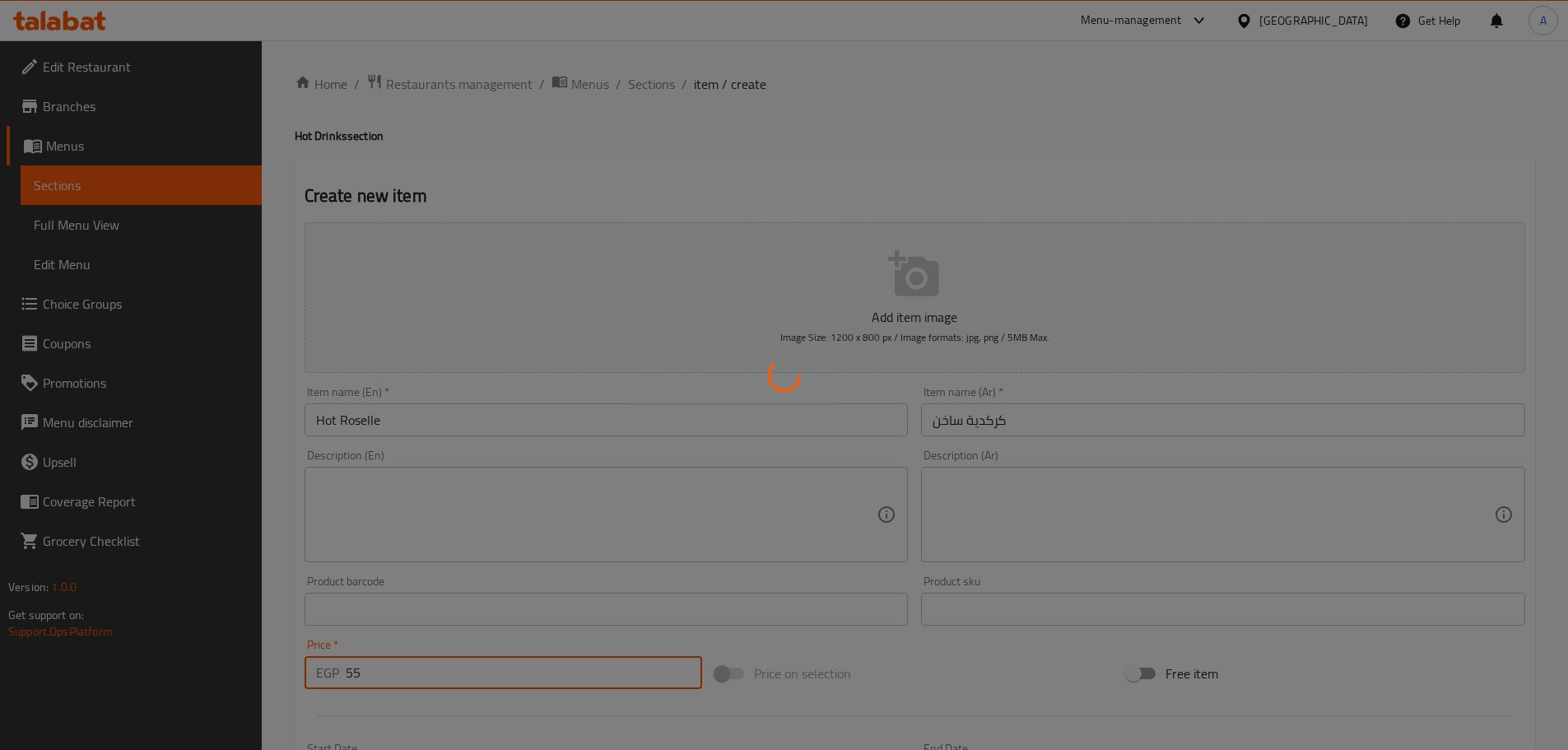
type input "0"
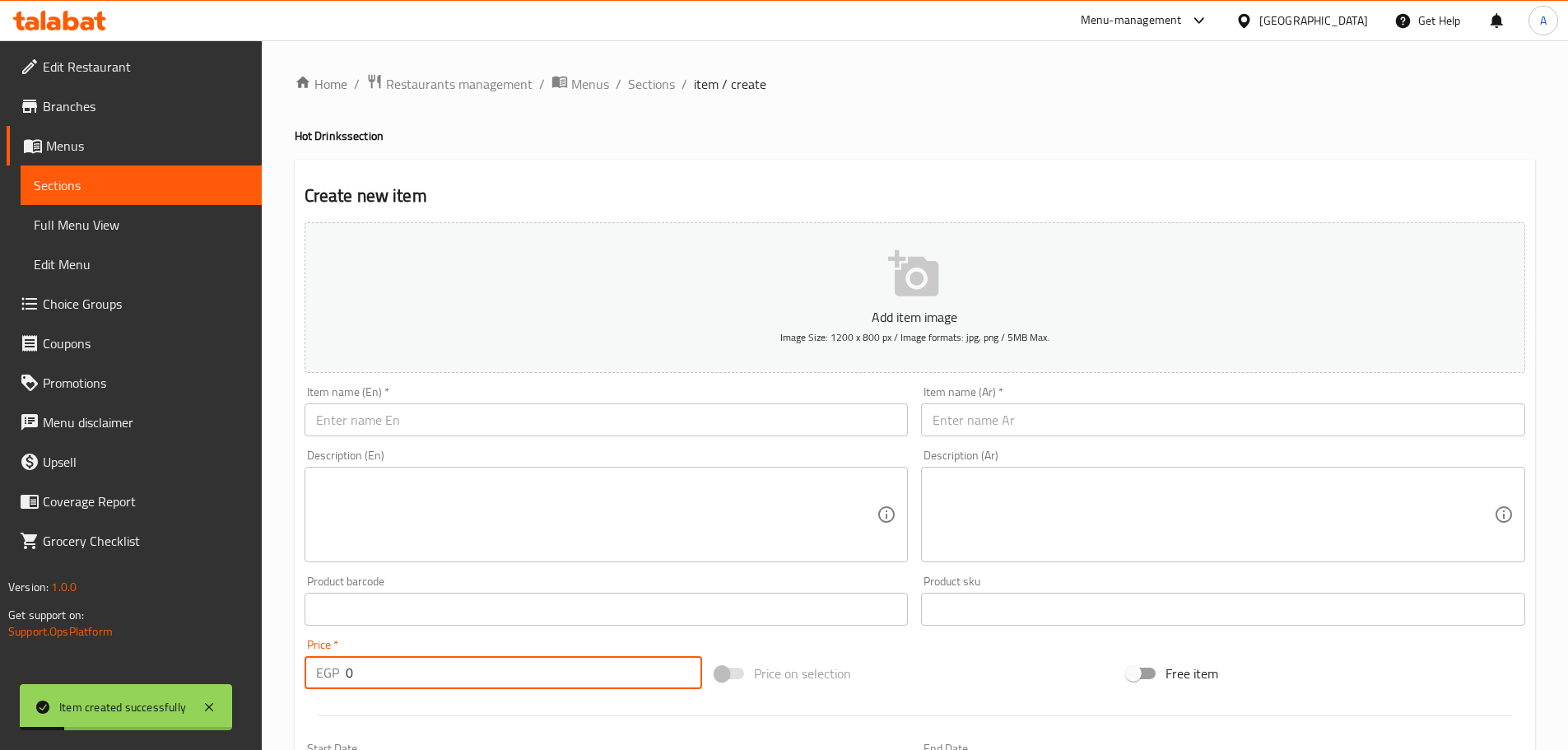
click at [73, 215] on span "Full Menu View" at bounding box center [141, 225] width 215 height 20
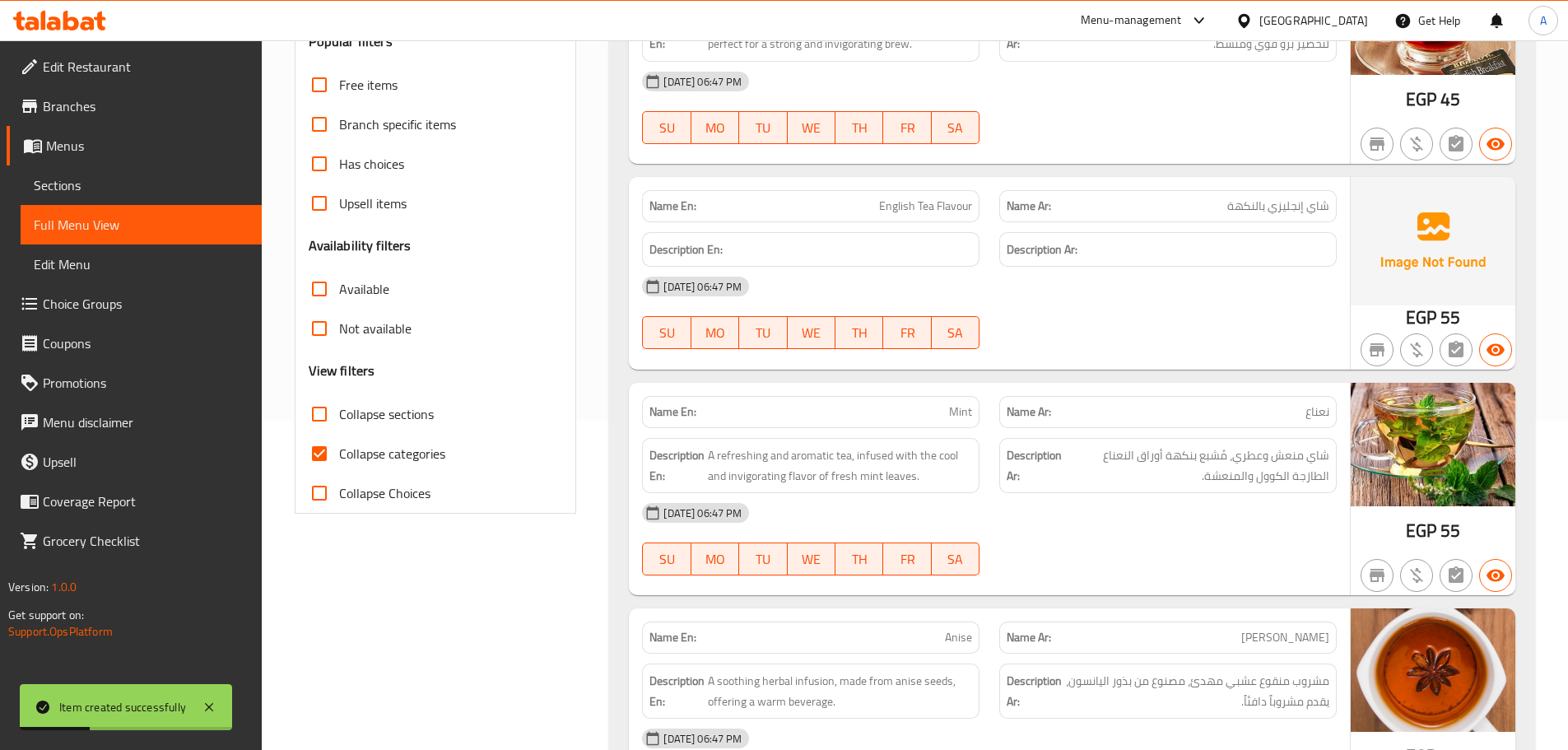
click at [378, 456] on span "Collapse categories" at bounding box center [392, 453] width 107 height 20
click at [339, 456] on input "Collapse categories" at bounding box center [320, 453] width 40 height 40
checkbox input "false"
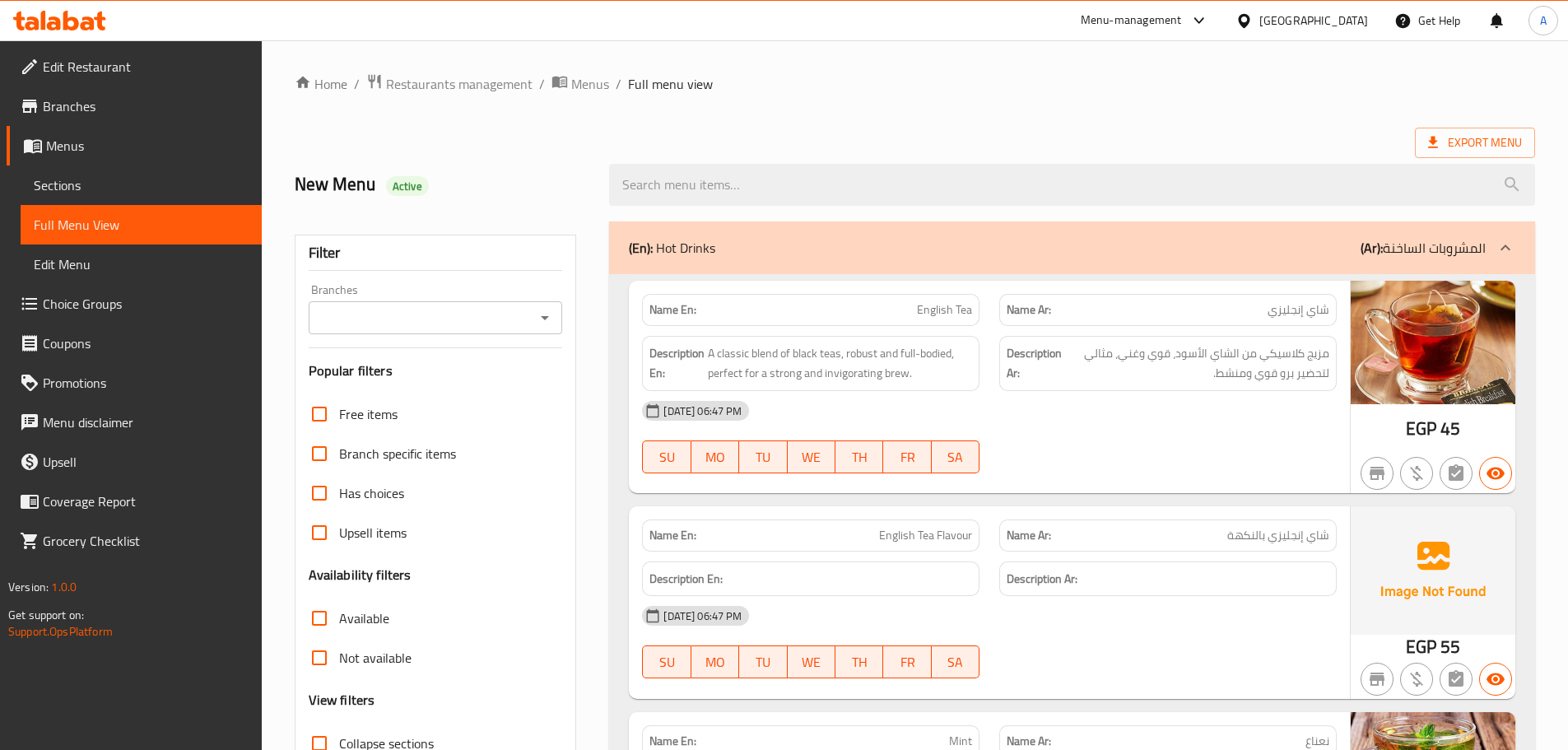
click at [1340, 27] on div "Egypt" at bounding box center [1313, 21] width 109 height 18
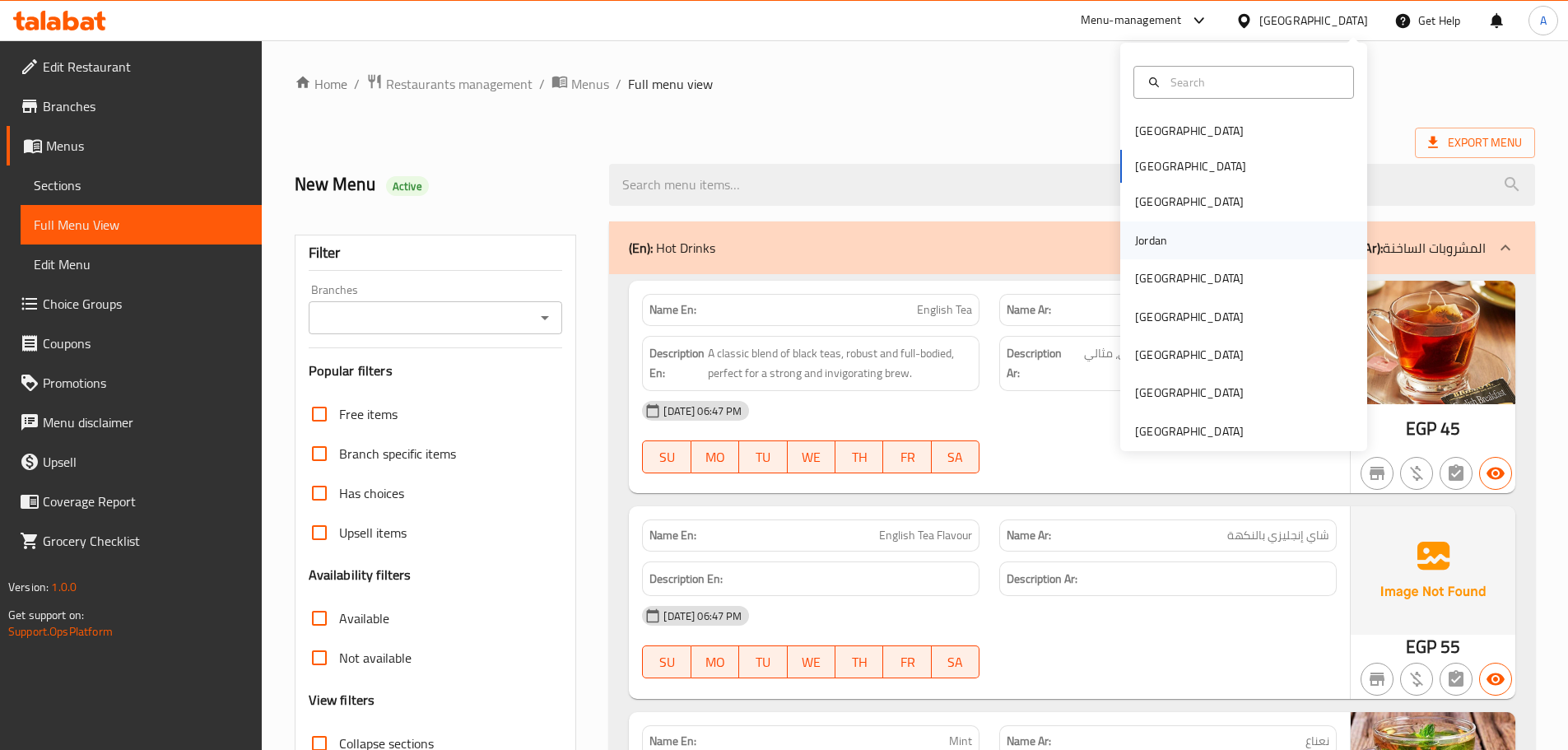
click at [1140, 243] on div "Jordan" at bounding box center [1151, 240] width 32 height 18
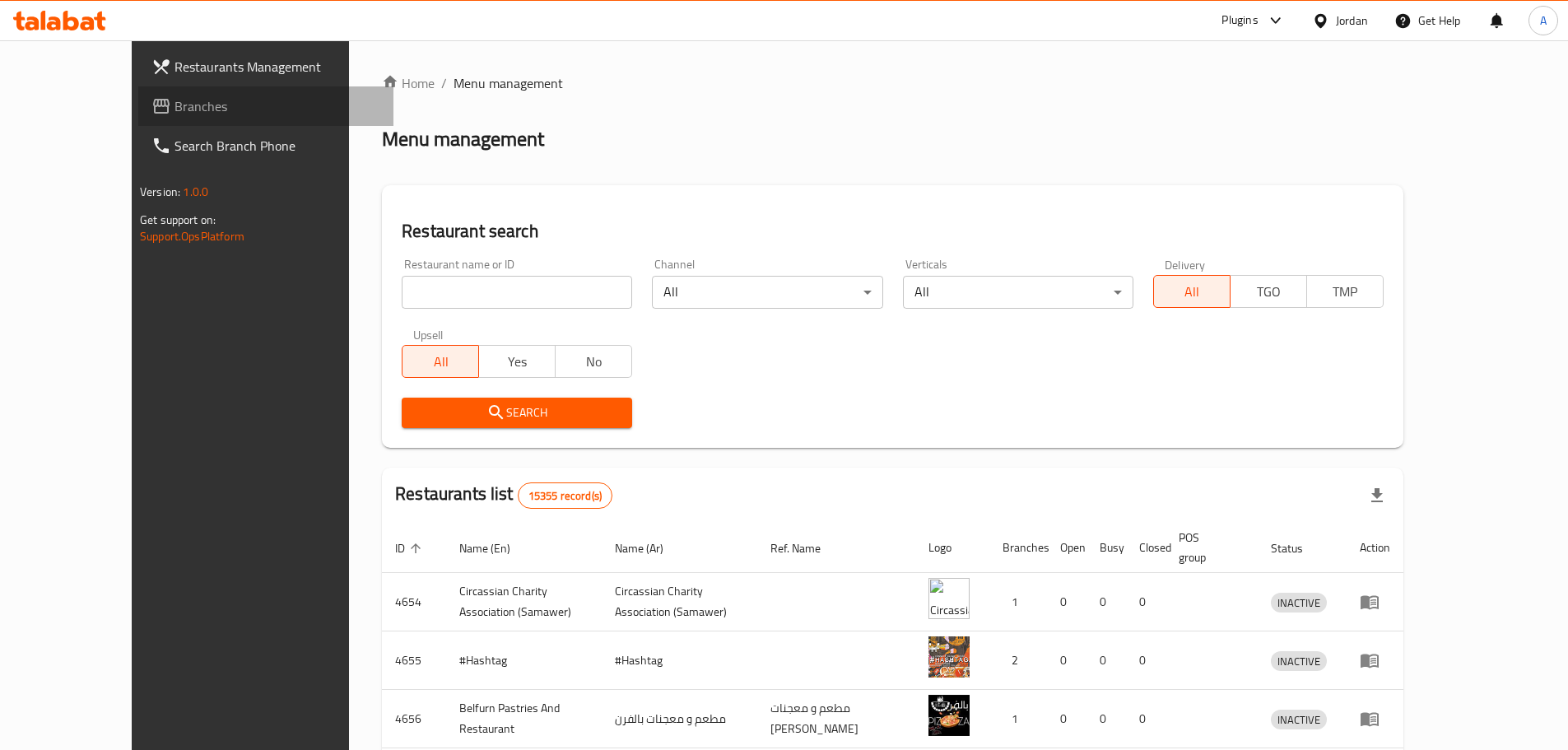
click at [174, 107] on span "Branches" at bounding box center [277, 107] width 206 height 20
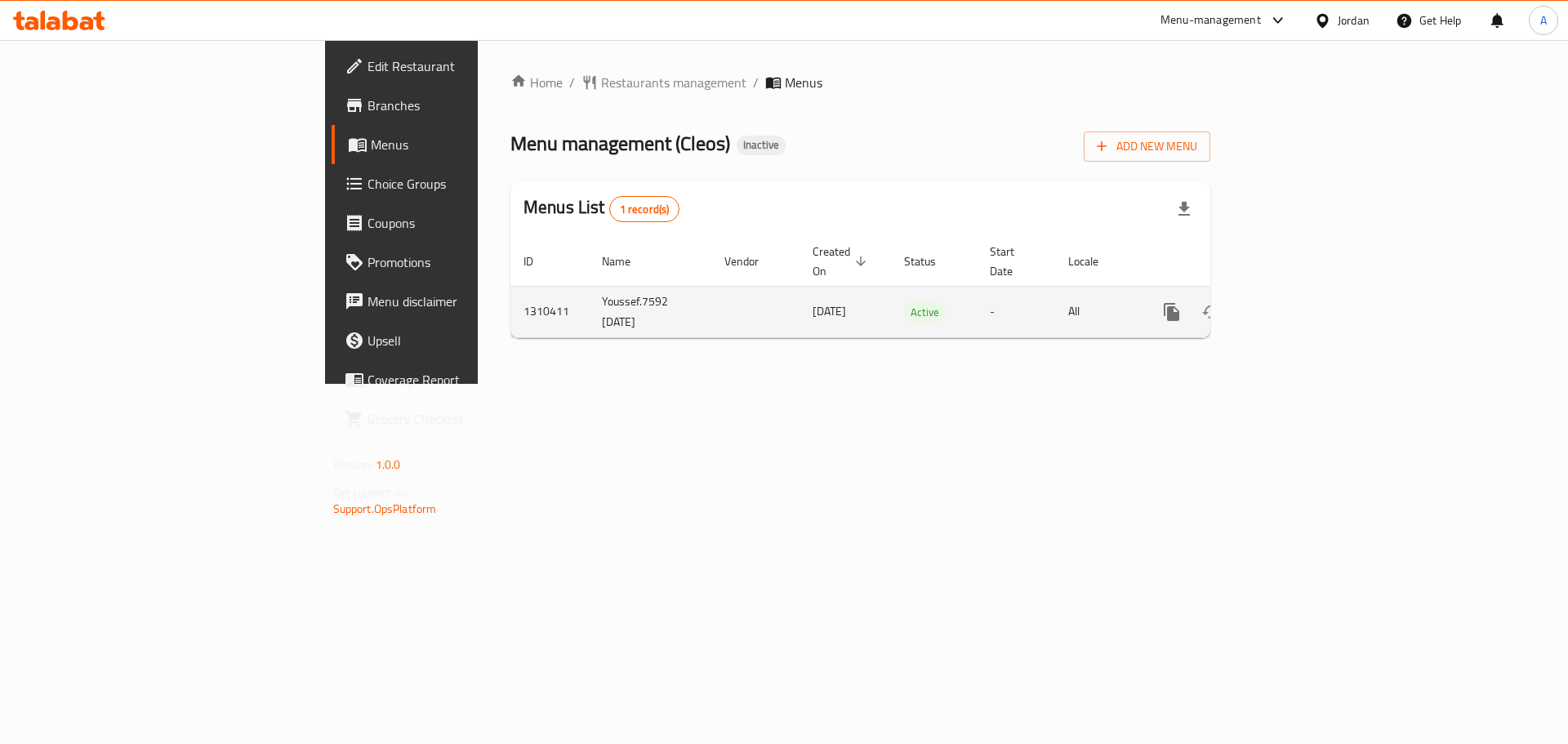
click at [1323, 287] on td "enhanced table" at bounding box center [1230, 311] width 183 height 51
click at [1299, 302] on icon "enhanced table" at bounding box center [1290, 312] width 20 height 20
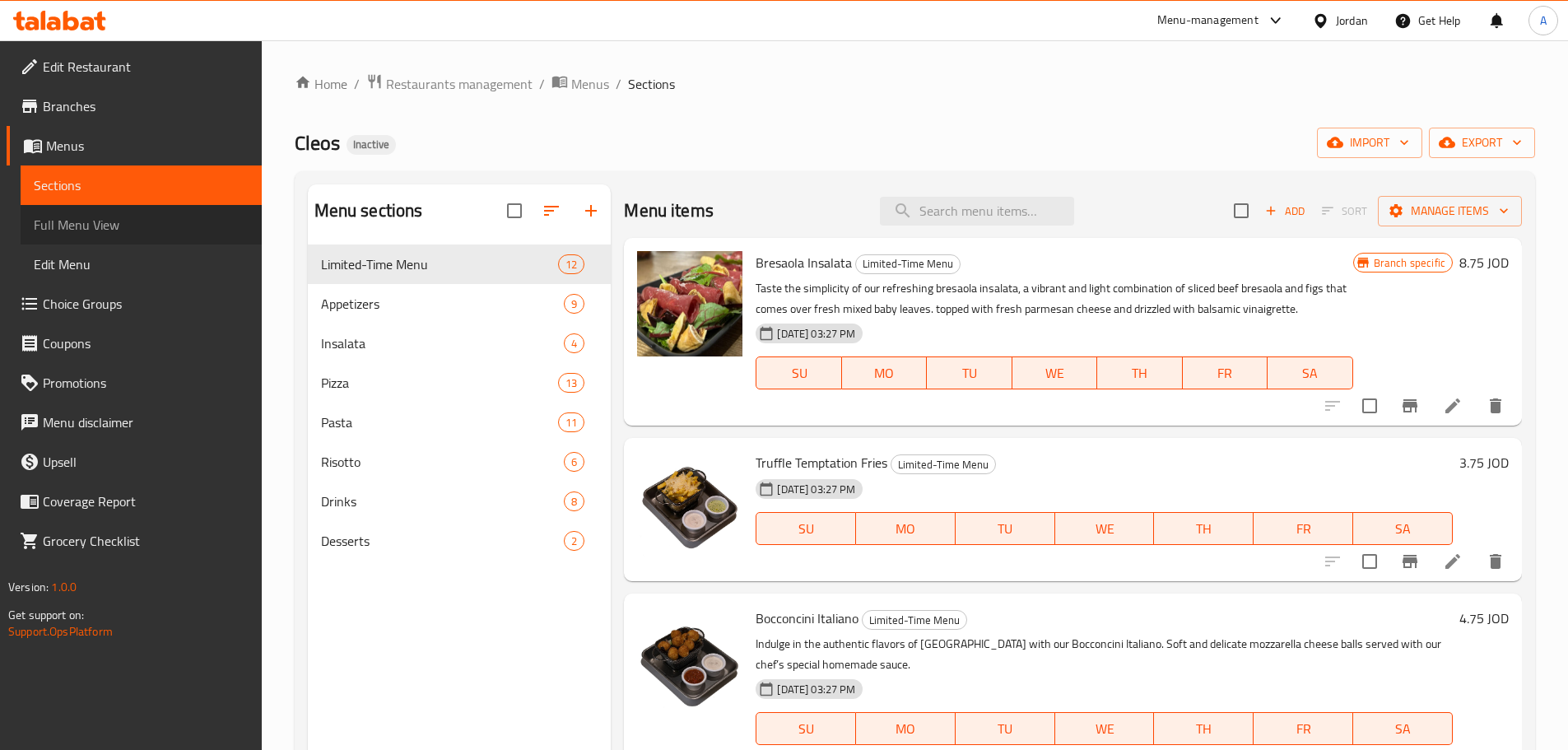
click at [121, 233] on span "Full Menu View" at bounding box center [141, 225] width 215 height 20
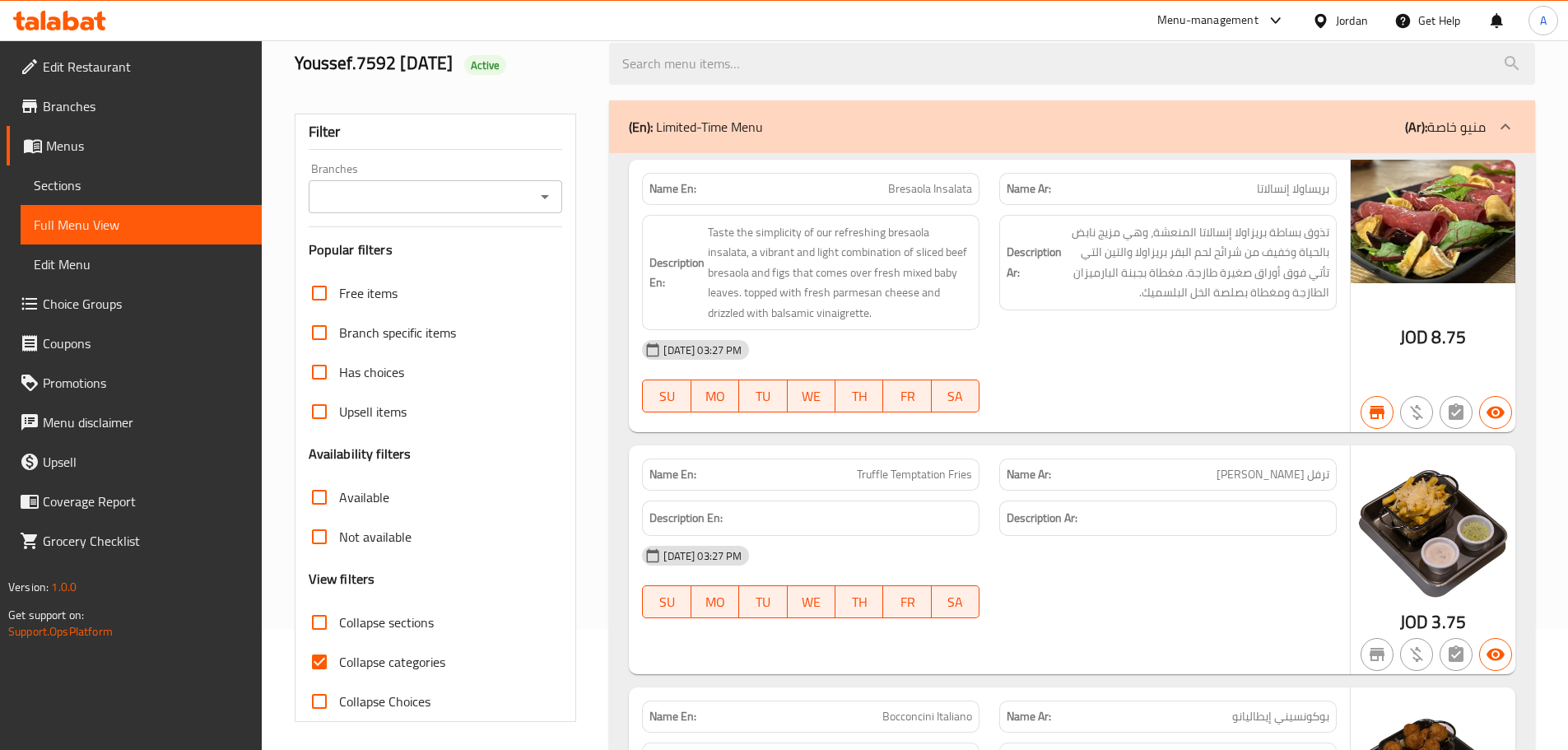
scroll to position [329, 0]
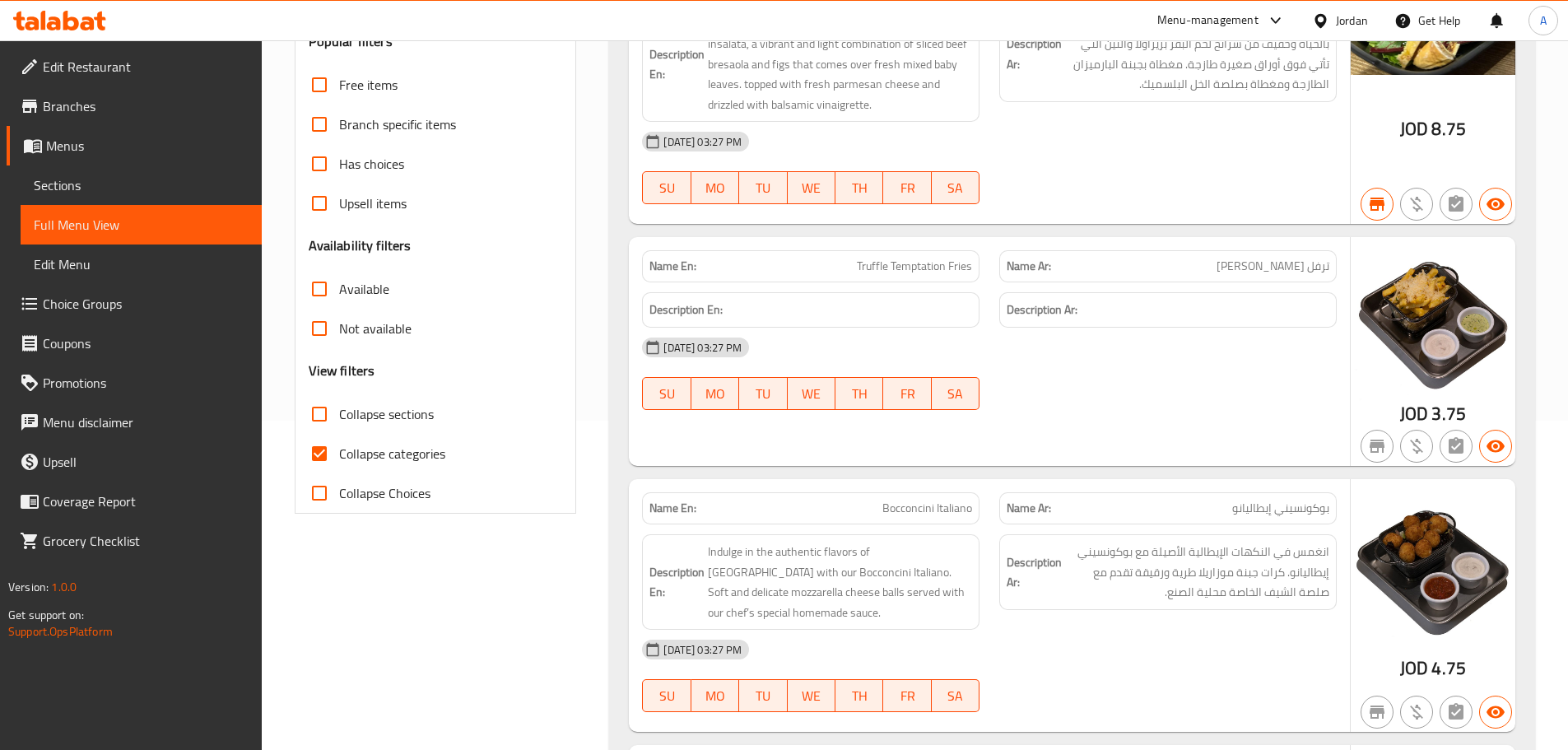
click at [415, 457] on span "Collapse categories" at bounding box center [392, 453] width 107 height 20
click at [339, 457] on input "Collapse categories" at bounding box center [320, 453] width 40 height 40
checkbox input "false"
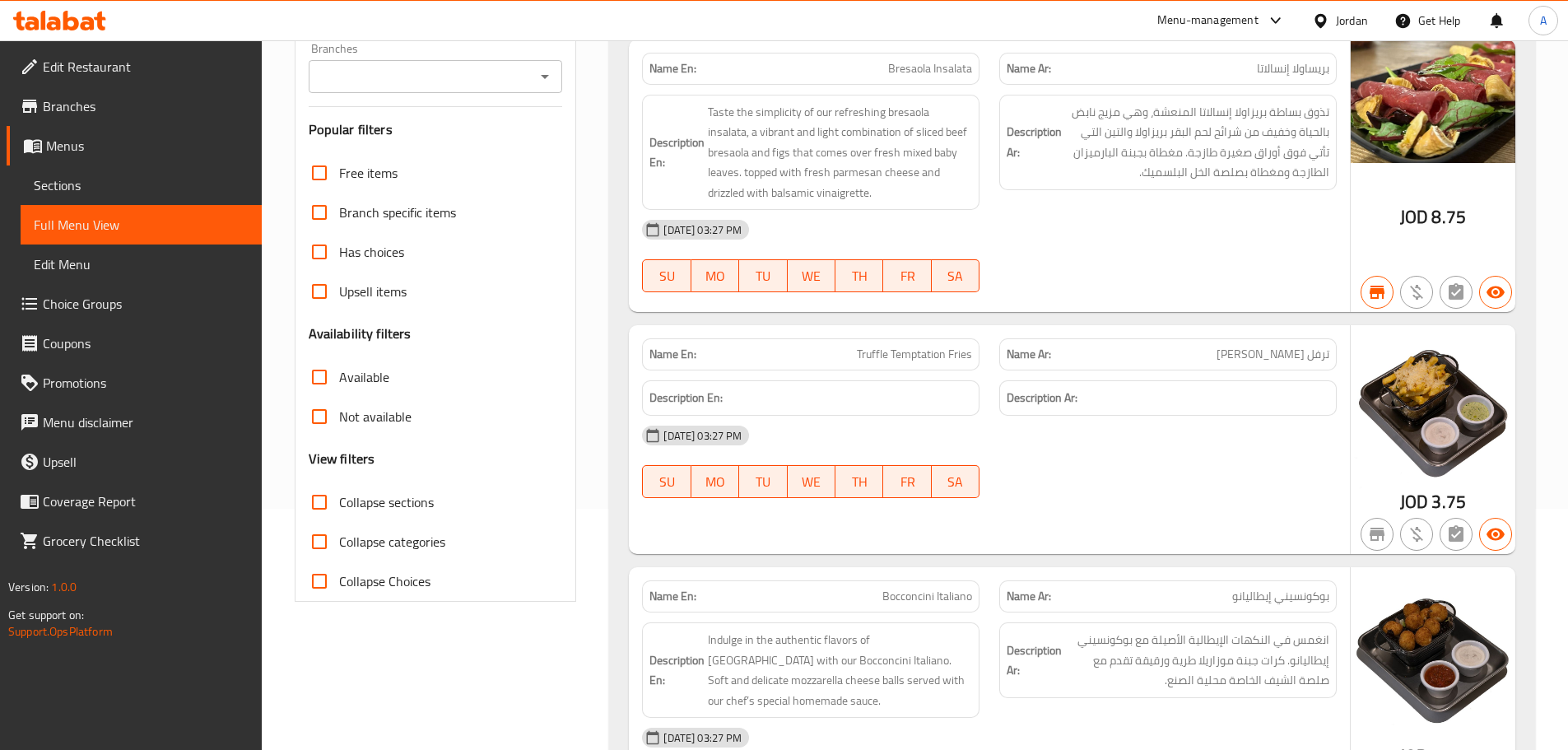
scroll to position [83, 0]
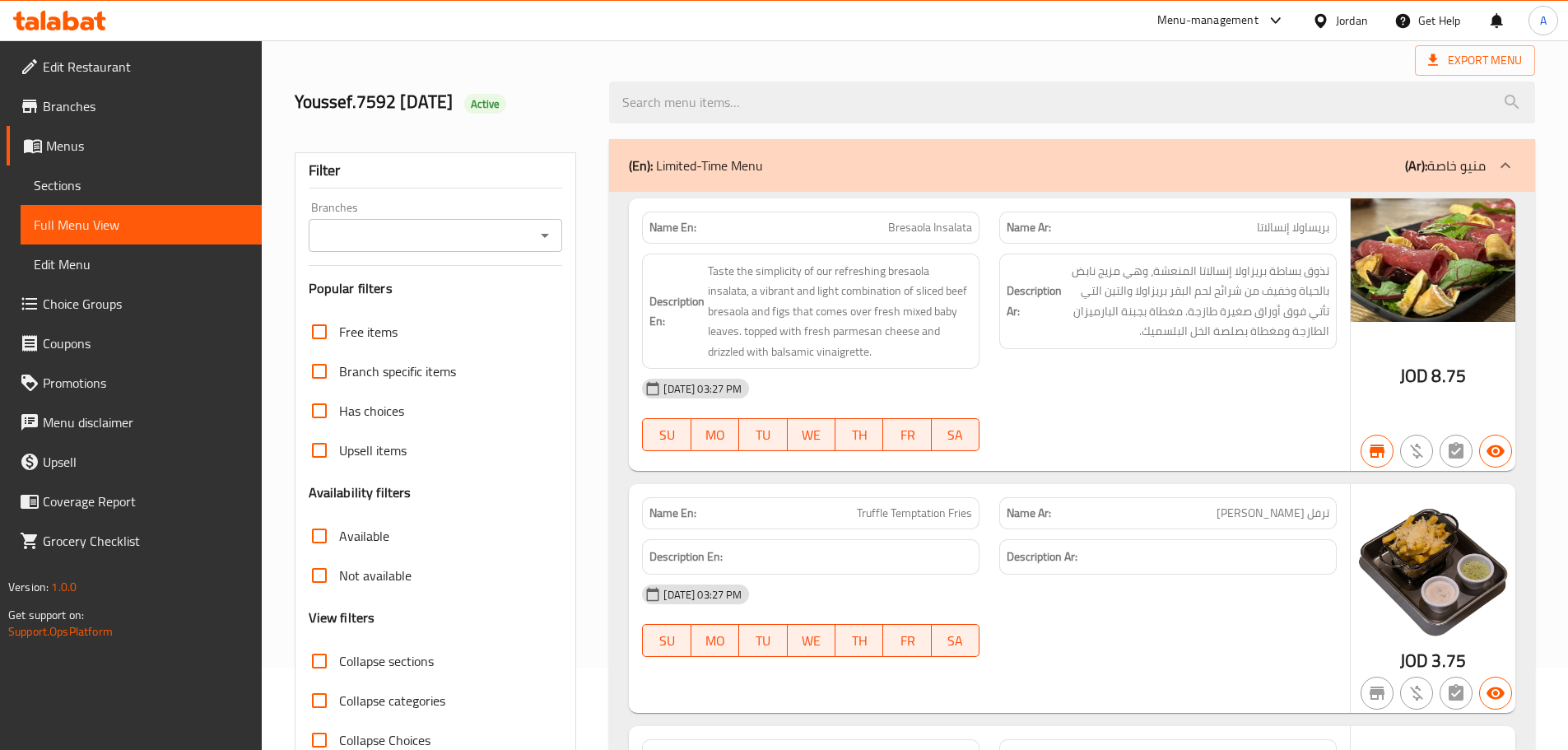
click at [72, 59] on span "Edit Restaurant" at bounding box center [145, 67] width 206 height 20
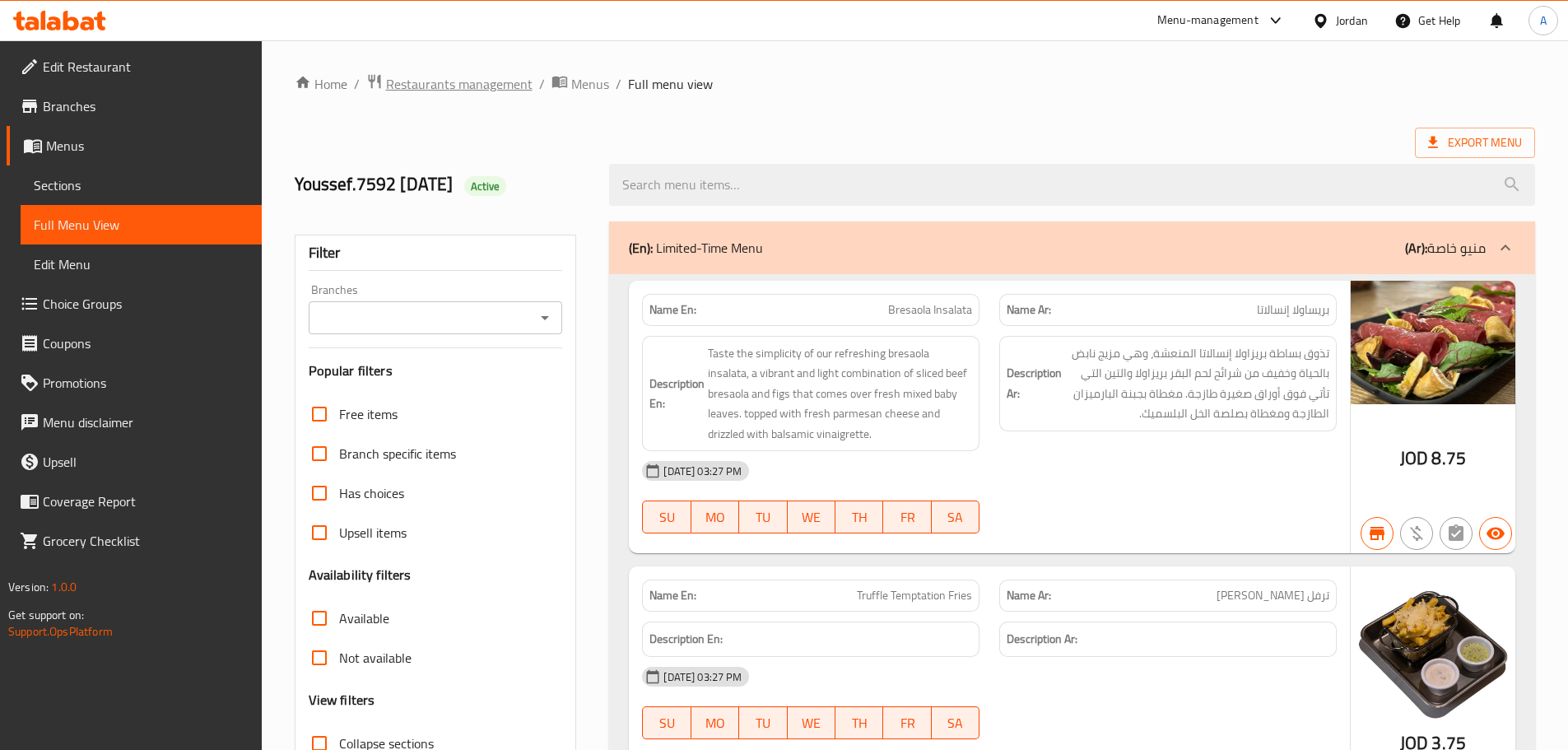
click at [454, 86] on span "Restaurants management" at bounding box center [458, 84] width 146 height 20
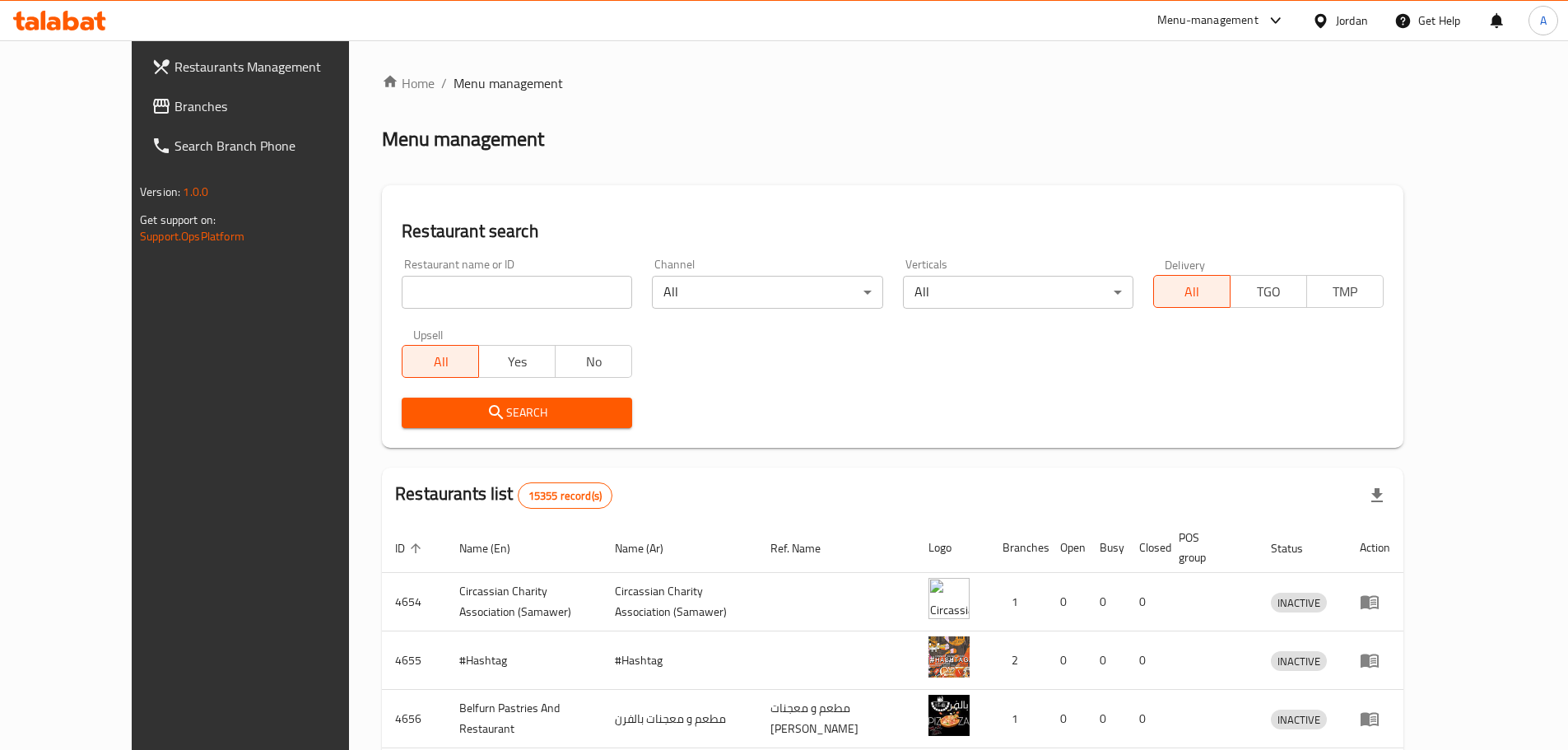
click at [174, 106] on span "Branches" at bounding box center [277, 107] width 206 height 20
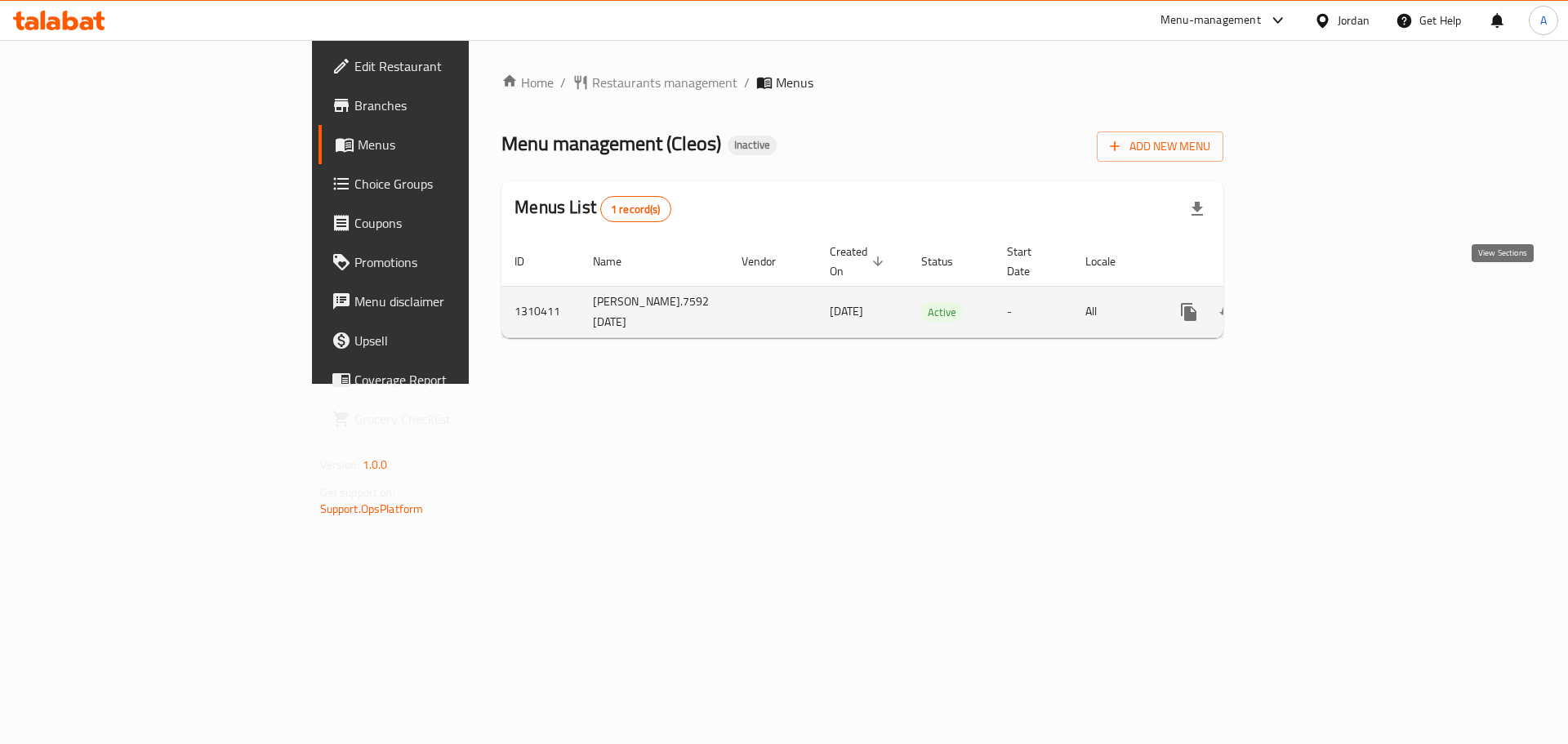
click at [1314, 304] on icon "enhanced table" at bounding box center [1306, 311] width 15 height 15
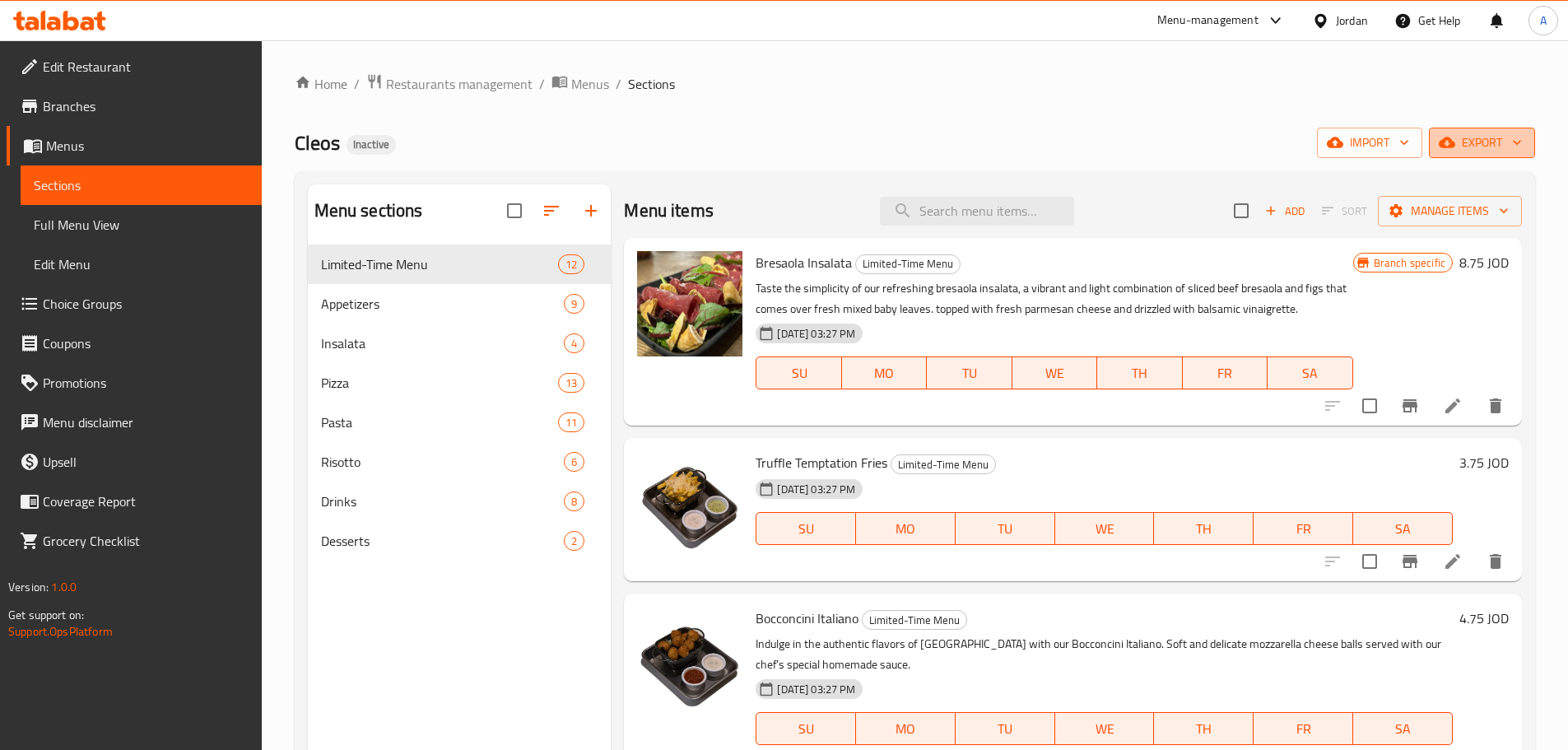
click at [1493, 144] on span "export" at bounding box center [1481, 142] width 80 height 21
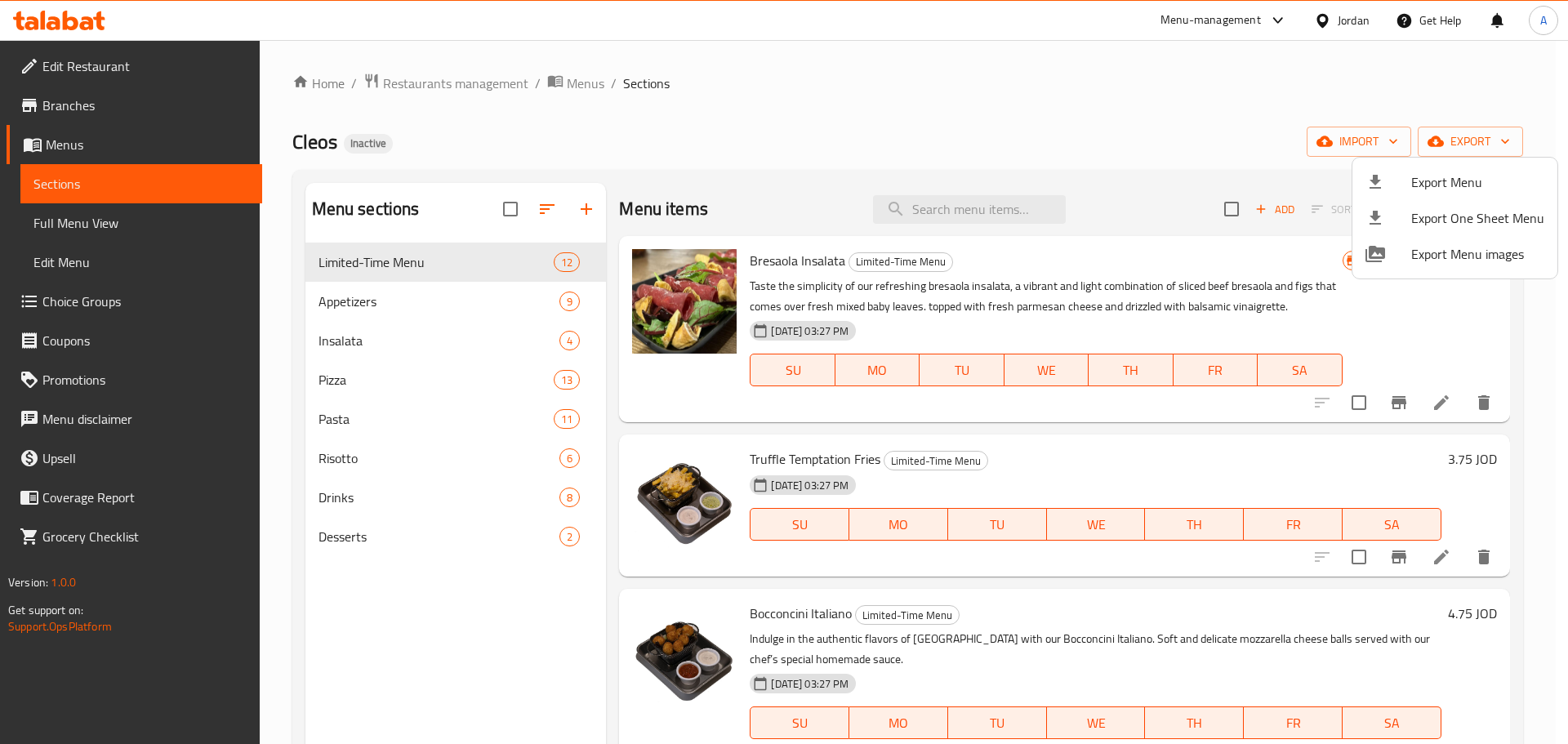
click at [1439, 173] on span "Export Menu" at bounding box center [1478, 182] width 133 height 20
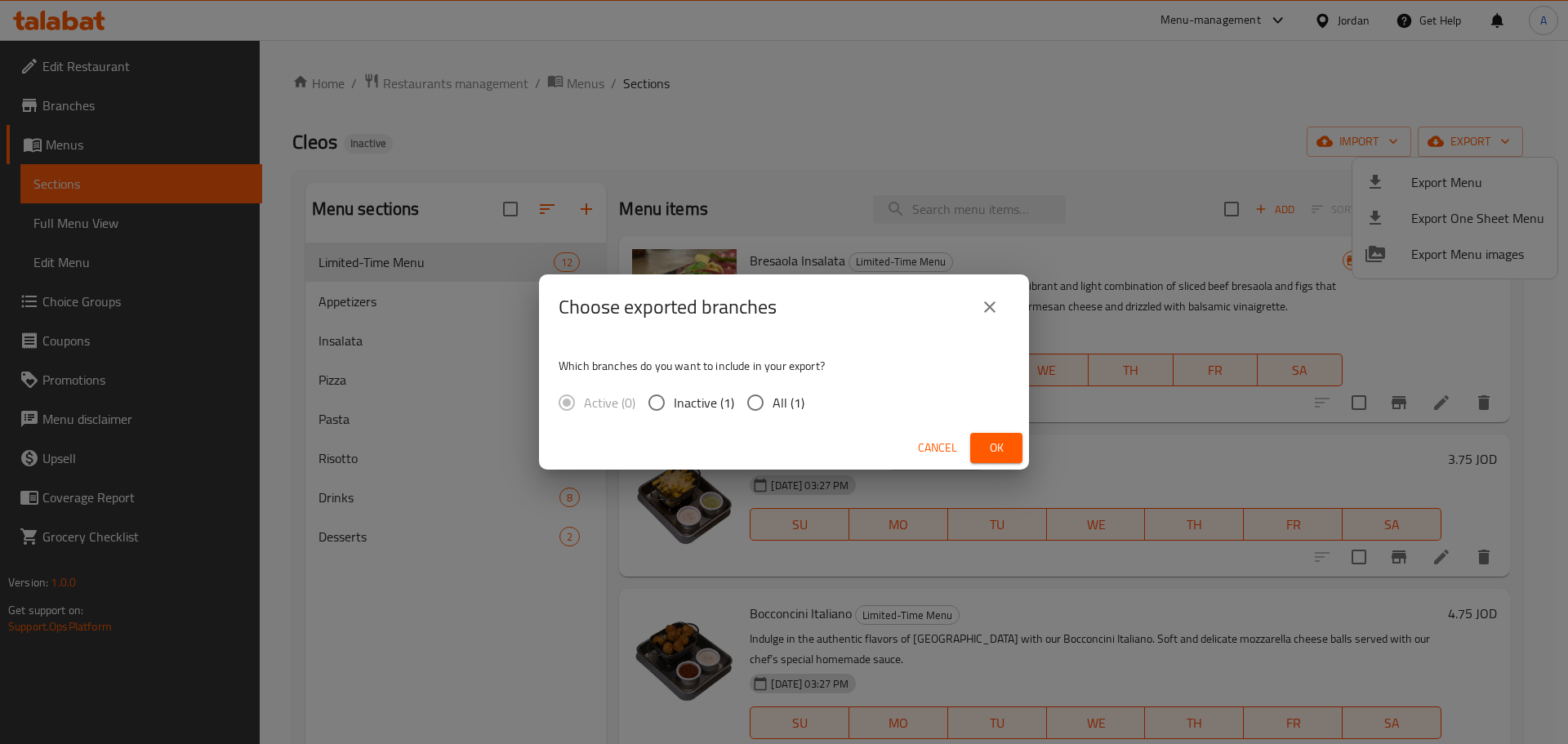
click at [761, 394] on input "All (1)" at bounding box center [755, 402] width 35 height 35
radio input "true"
click at [993, 449] on span "Ok" at bounding box center [997, 448] width 26 height 21
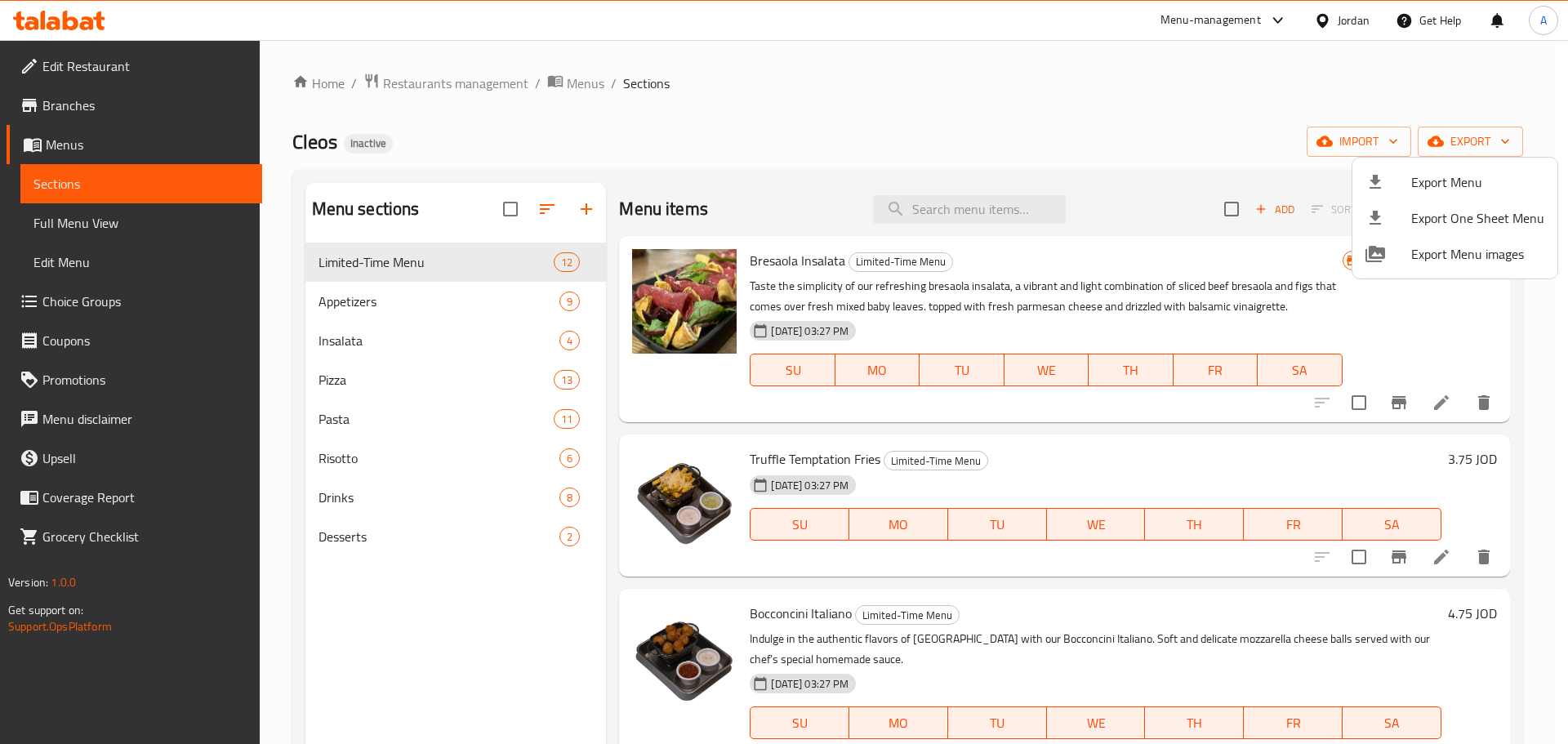
click at [679, 87] on div at bounding box center [784, 372] width 1568 height 744
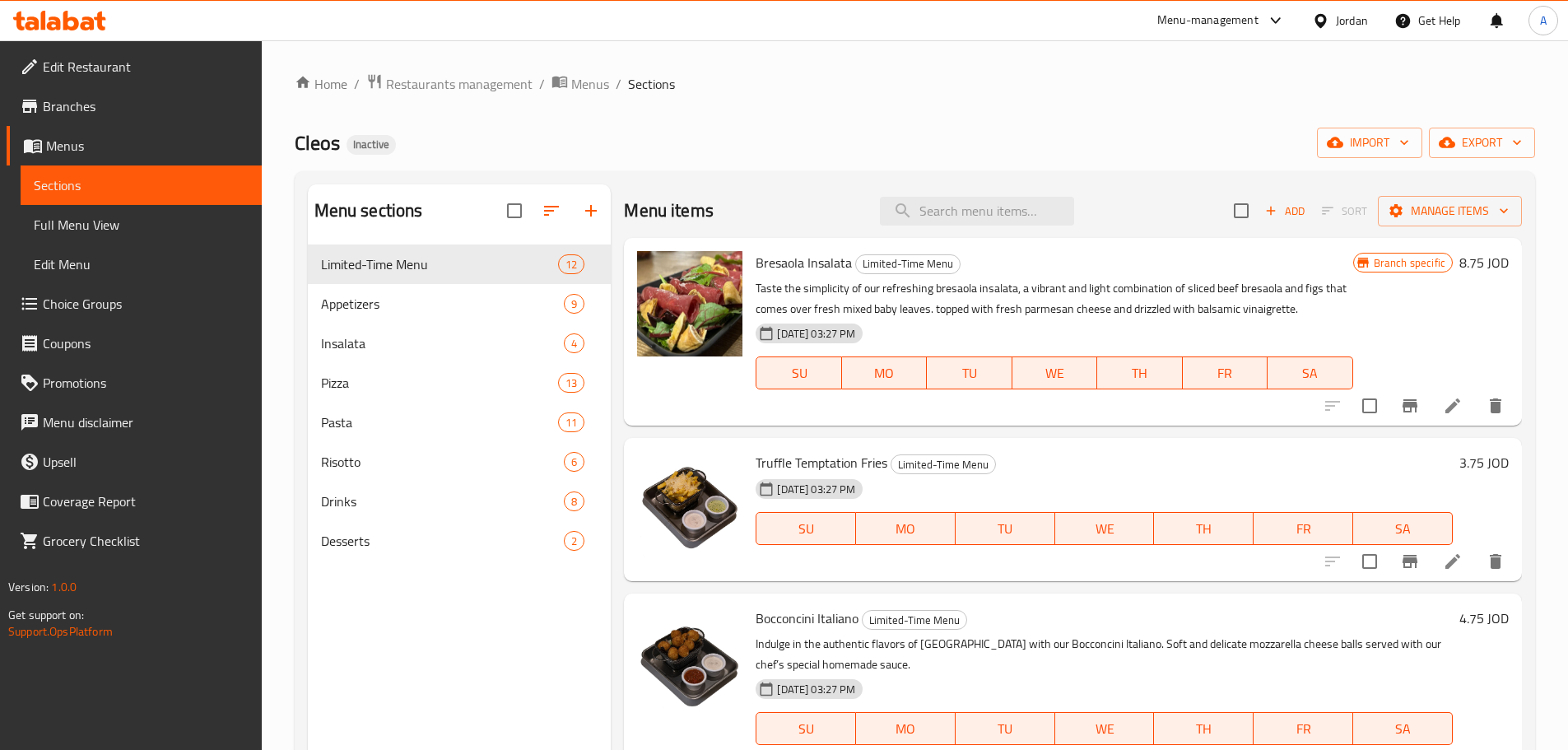
click at [165, 75] on span "Edit Restaurant" at bounding box center [145, 67] width 206 height 20
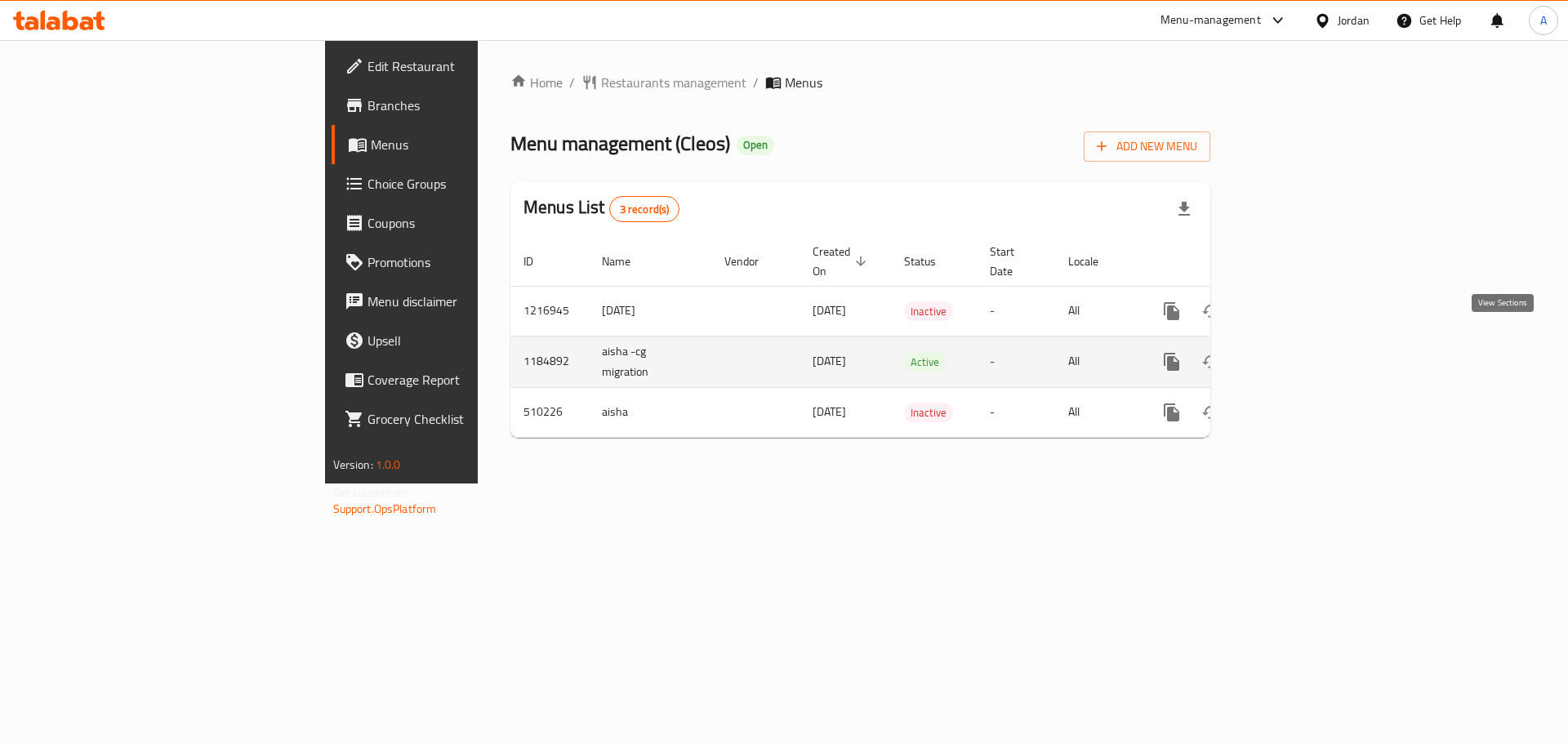
click at [1297, 355] on icon "enhanced table" at bounding box center [1289, 362] width 15 height 15
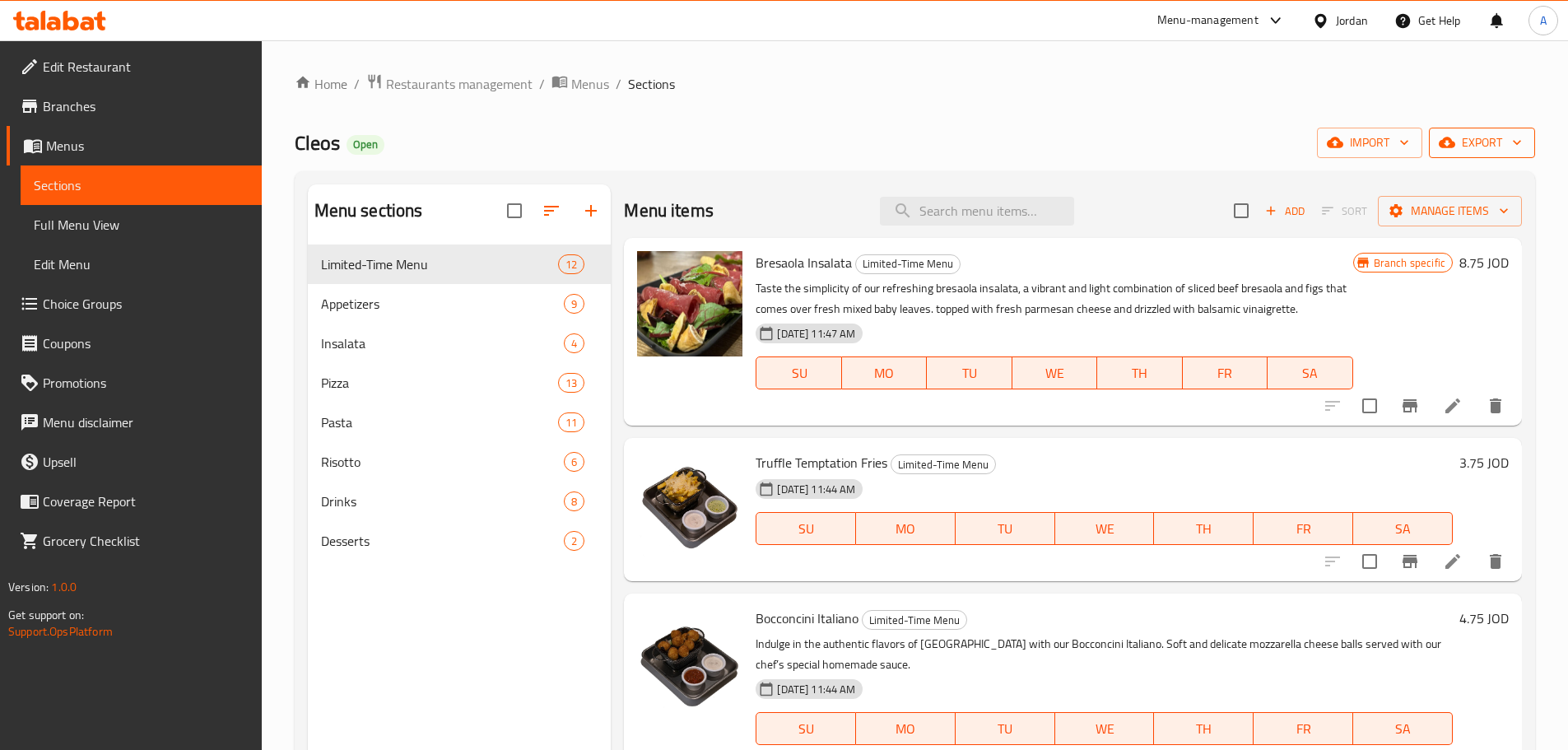
click at [1473, 143] on span "export" at bounding box center [1481, 142] width 80 height 21
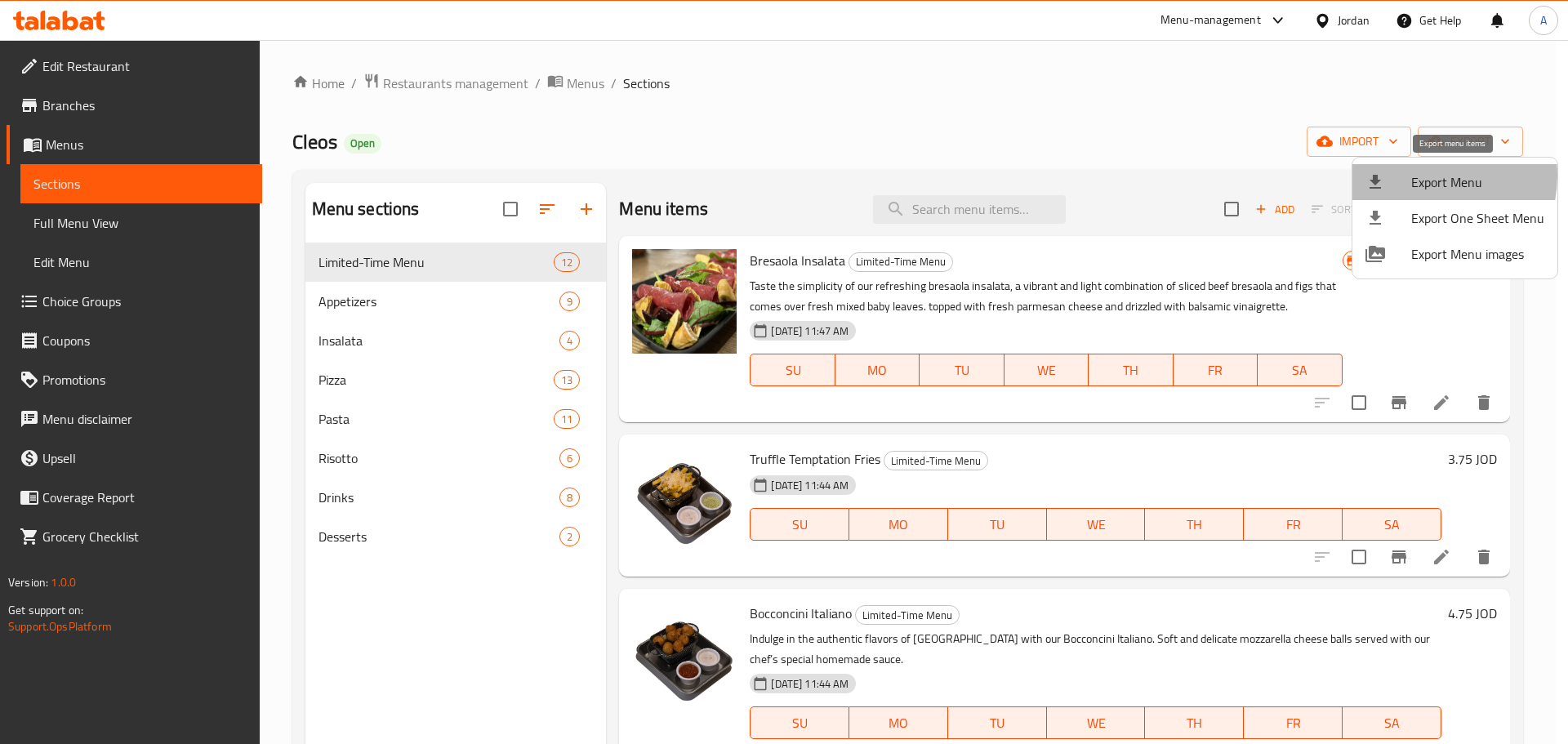
click at [1422, 176] on span "Export Menu" at bounding box center [1478, 182] width 133 height 20
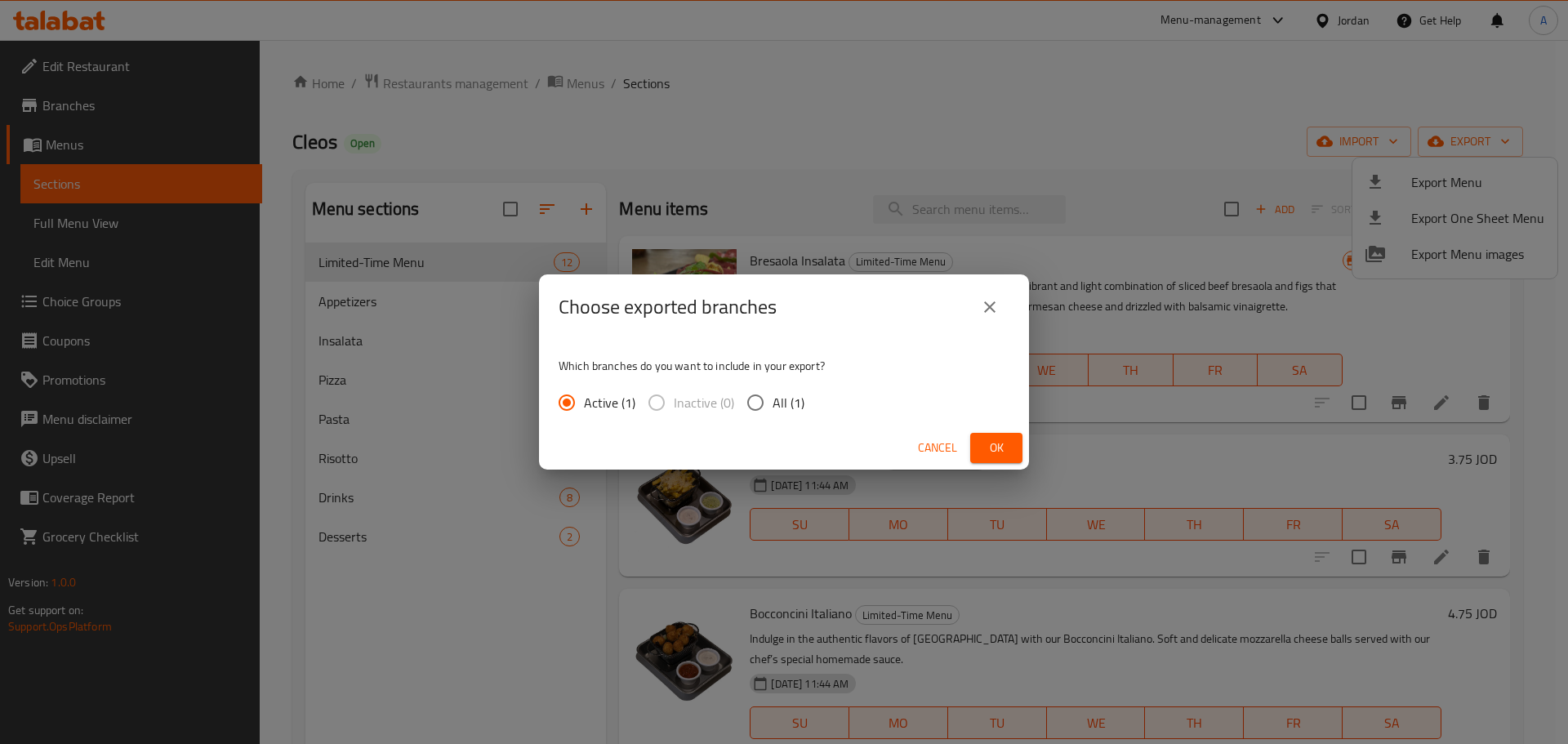
click at [765, 396] on input "All (1)" at bounding box center [755, 402] width 35 height 35
radio input "true"
click at [982, 443] on button "Ok" at bounding box center [996, 448] width 52 height 31
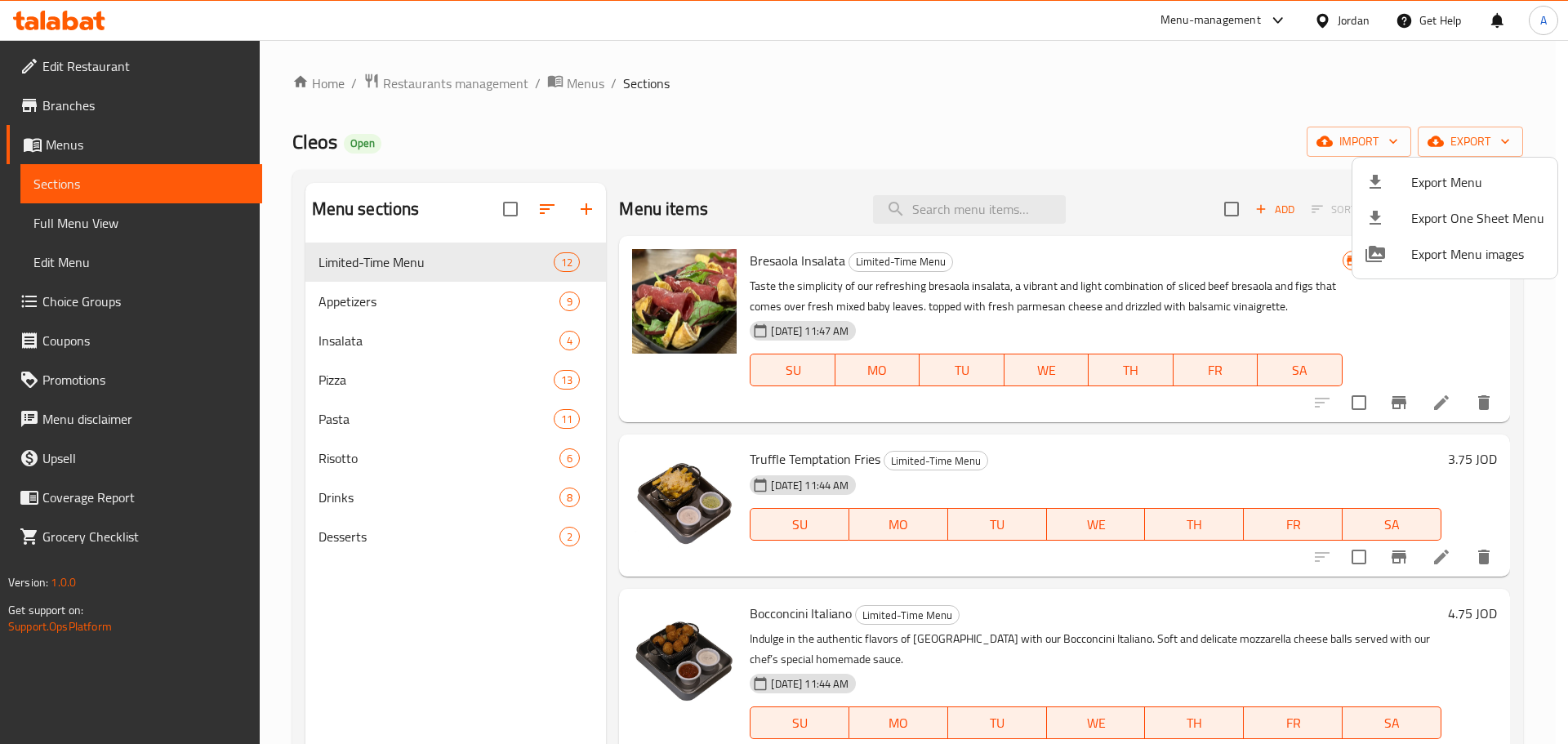
click at [139, 74] on div at bounding box center [784, 372] width 1568 height 744
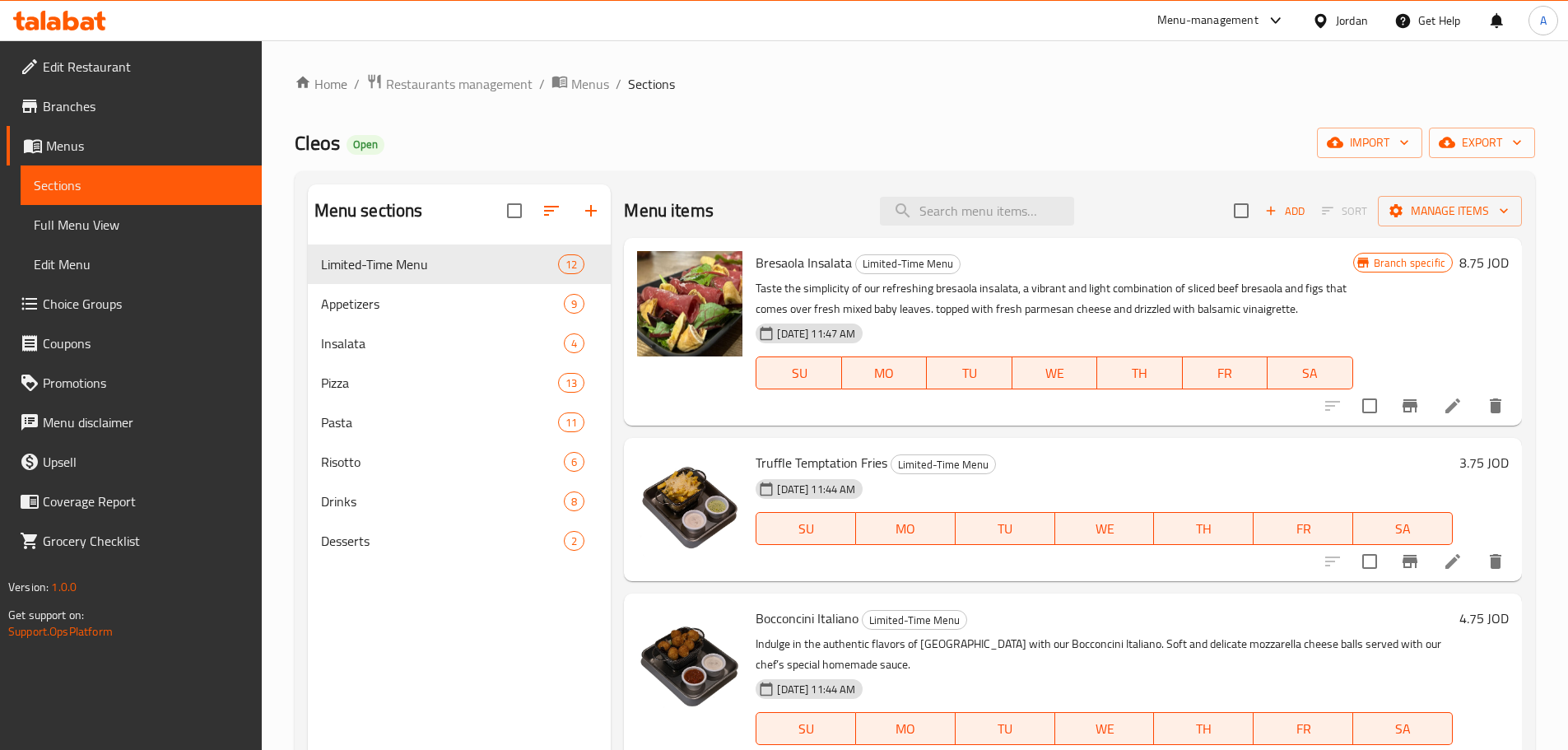
click at [115, 59] on span "Edit Restaurant" at bounding box center [145, 67] width 206 height 20
